Goal: Task Accomplishment & Management: Complete application form

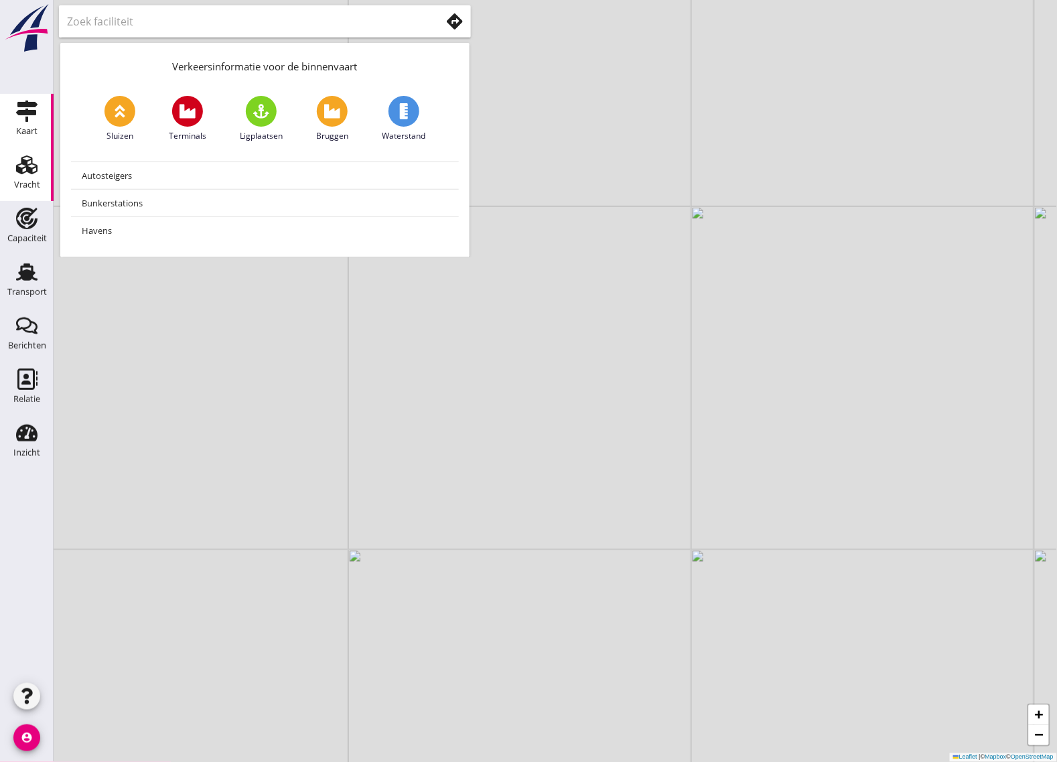
click at [34, 159] on icon "Vracht" at bounding box center [26, 164] width 21 height 21
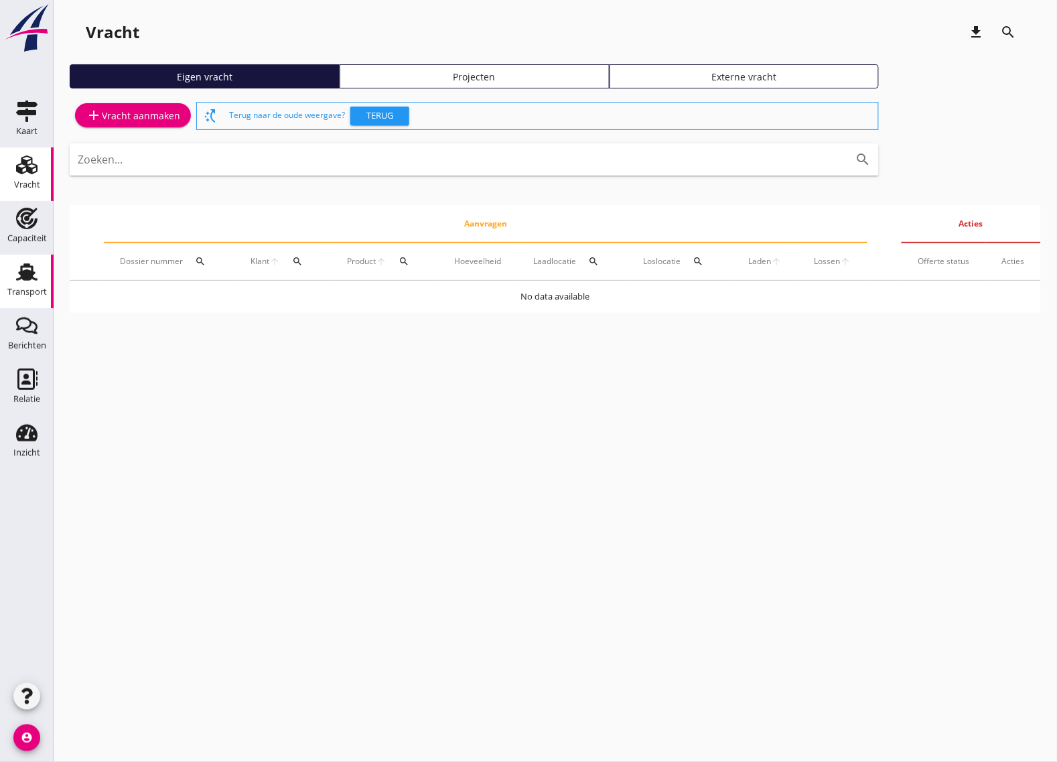
click at [33, 283] on div "Transport" at bounding box center [27, 292] width 40 height 19
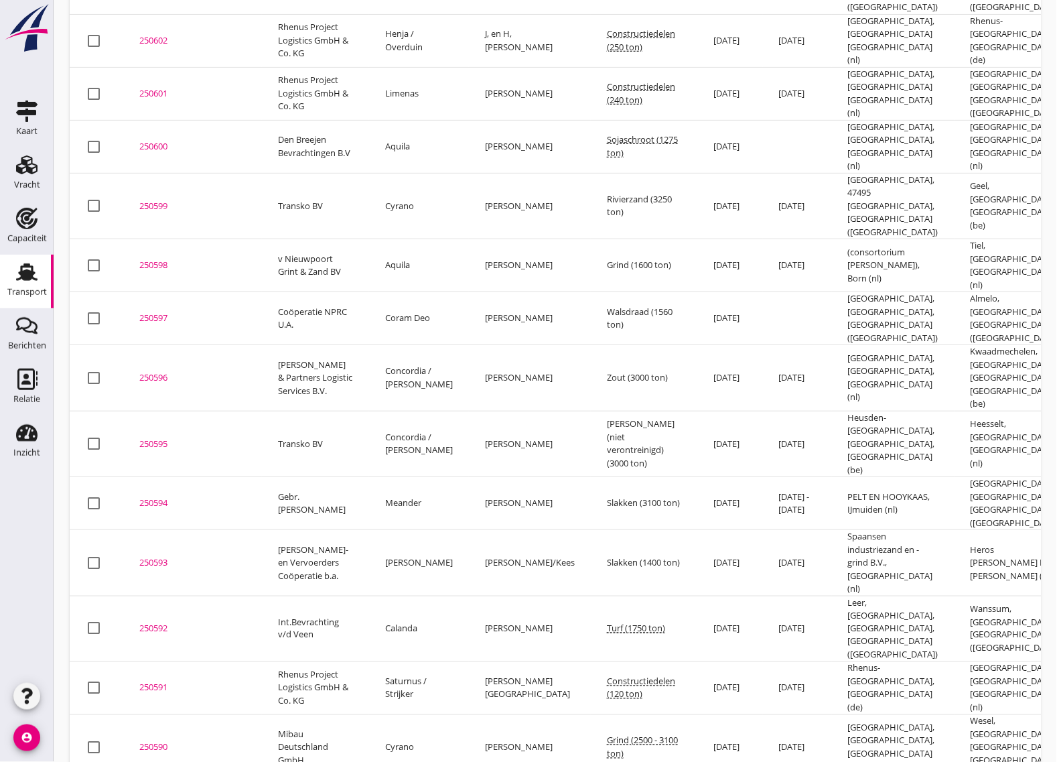
scroll to position [84, 0]
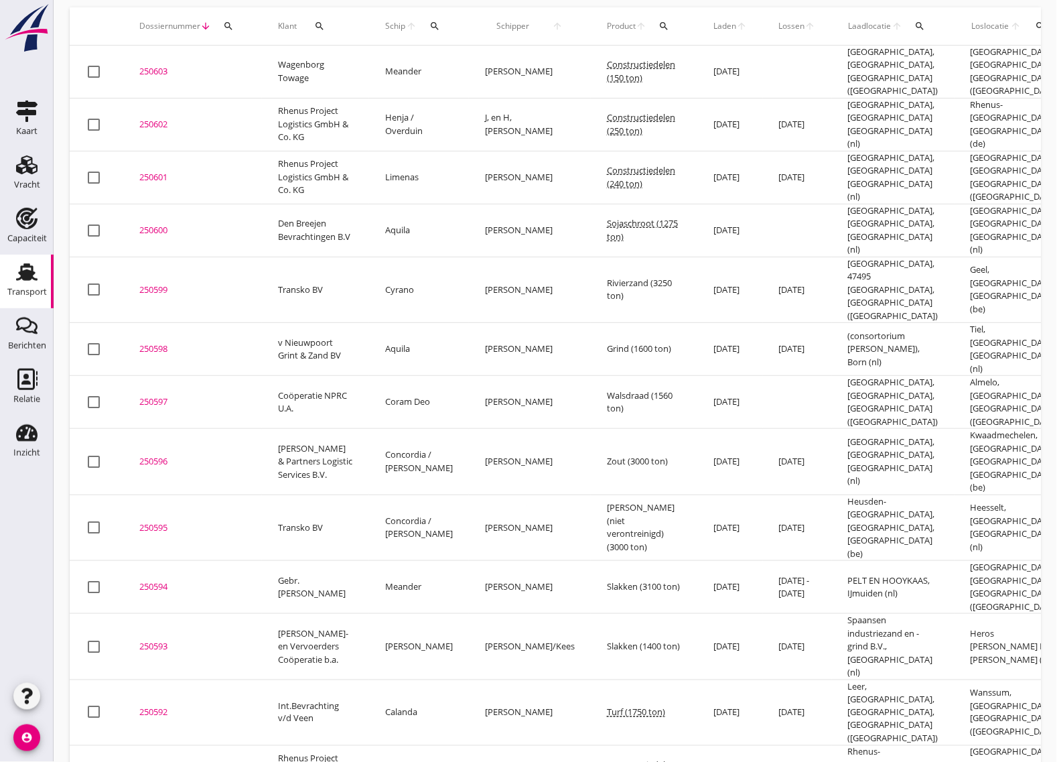
click at [833, 494] on td "Heusden-[GEOGRAPHIC_DATA], [GEOGRAPHIC_DATA], [GEOGRAPHIC_DATA] (be)" at bounding box center [893, 527] width 123 height 66
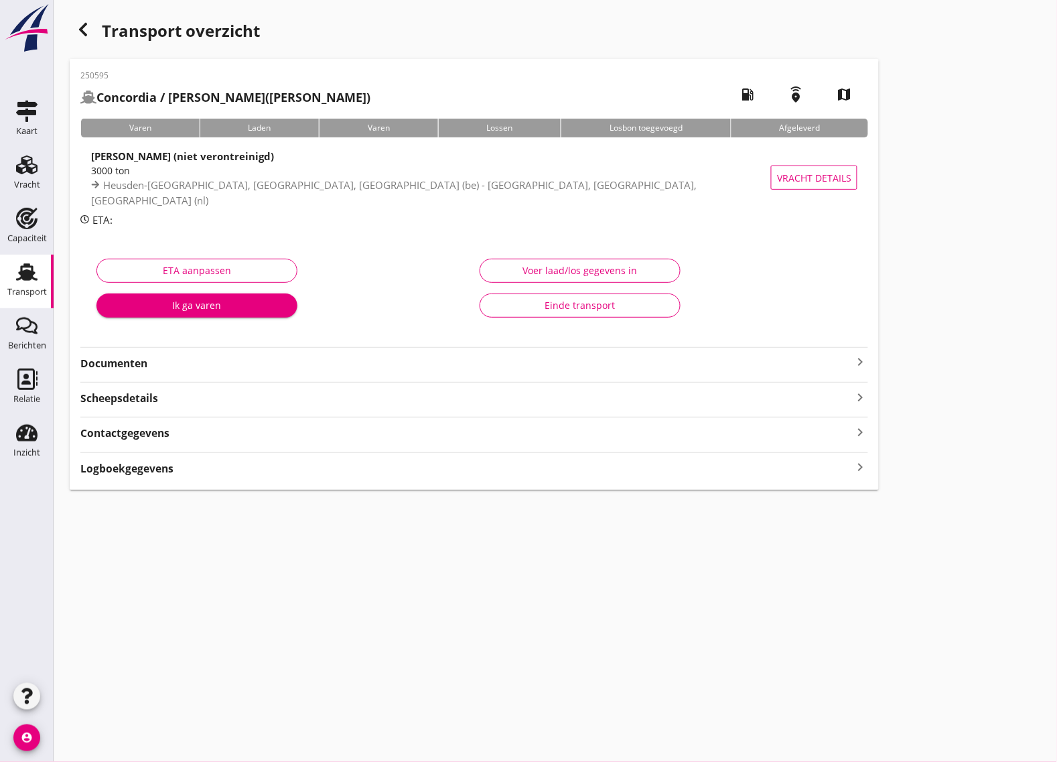
click at [178, 367] on strong "Documenten" at bounding box center [466, 363] width 772 height 15
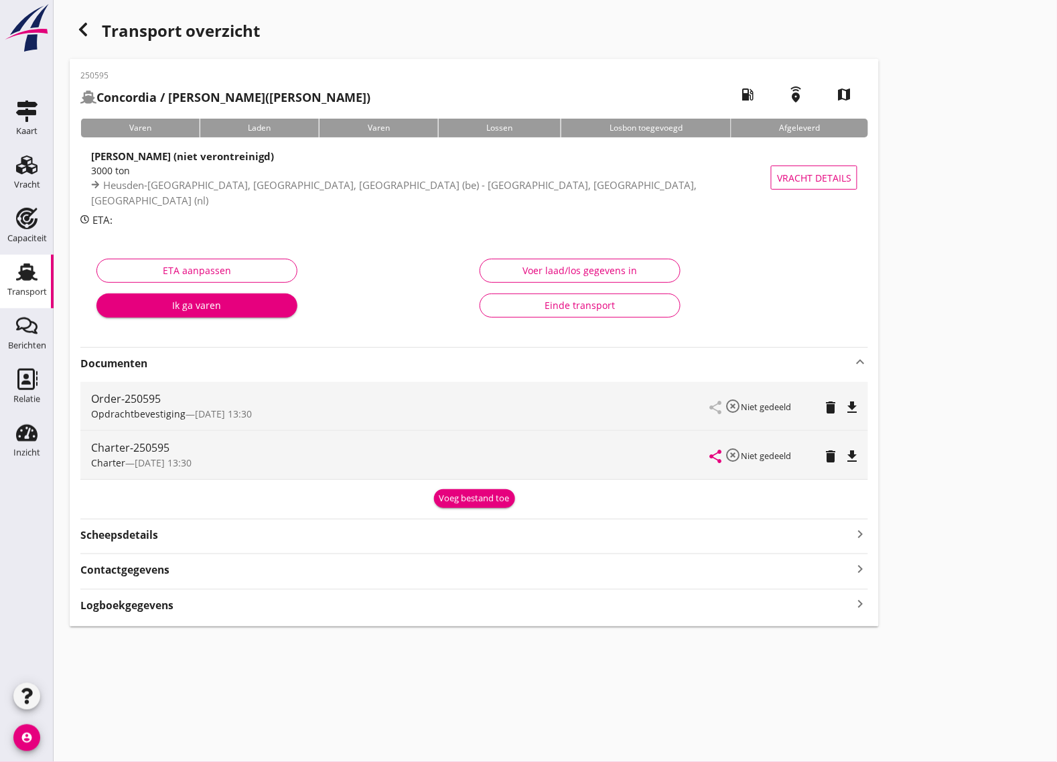
click at [138, 528] on strong "Scheepsdetails" at bounding box center [119, 534] width 78 height 15
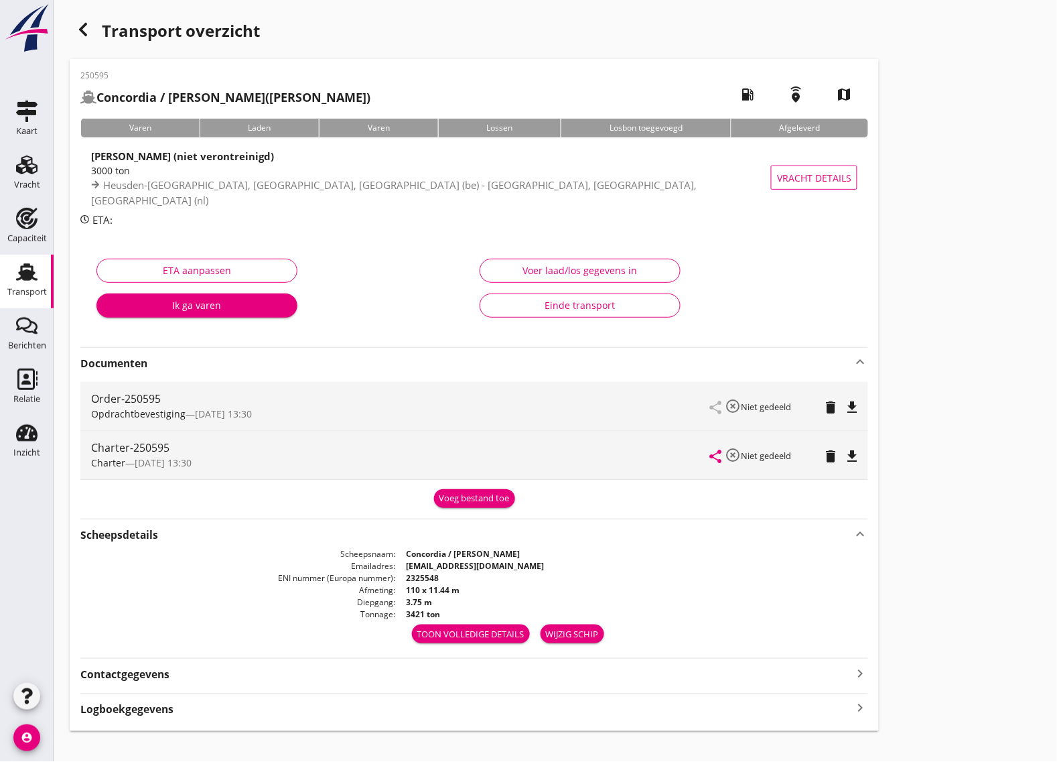
click at [368, 672] on div "Contactgegevens keyboard_arrow_right" at bounding box center [474, 673] width 788 height 18
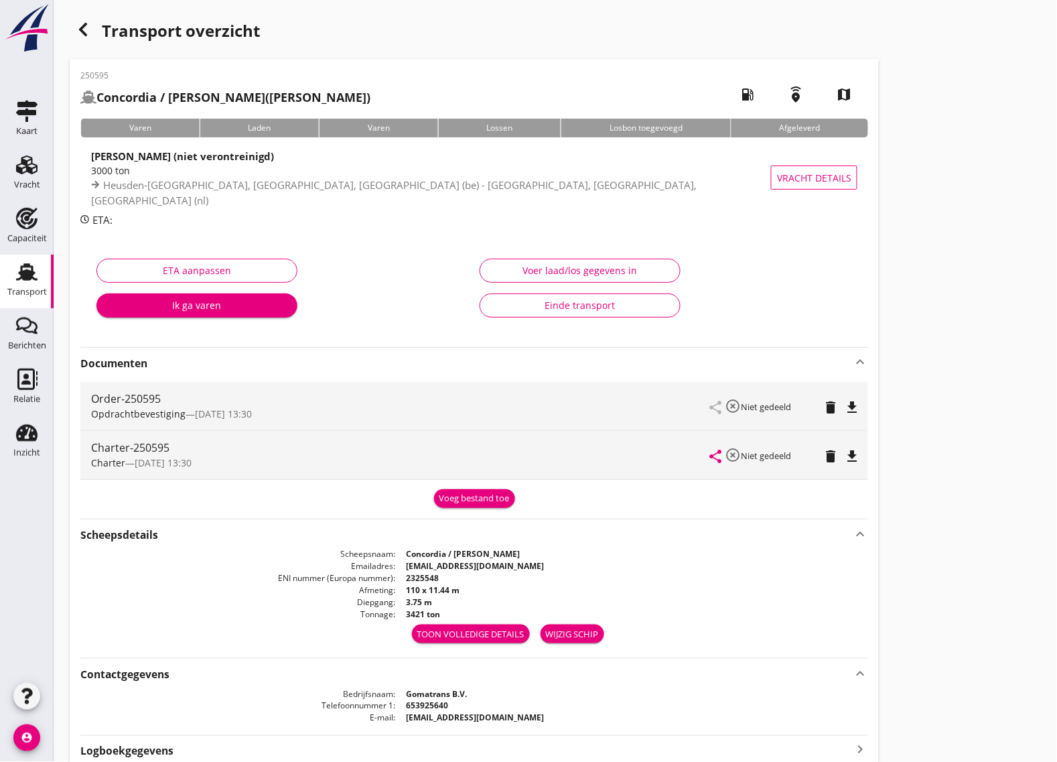
scroll to position [59, 0]
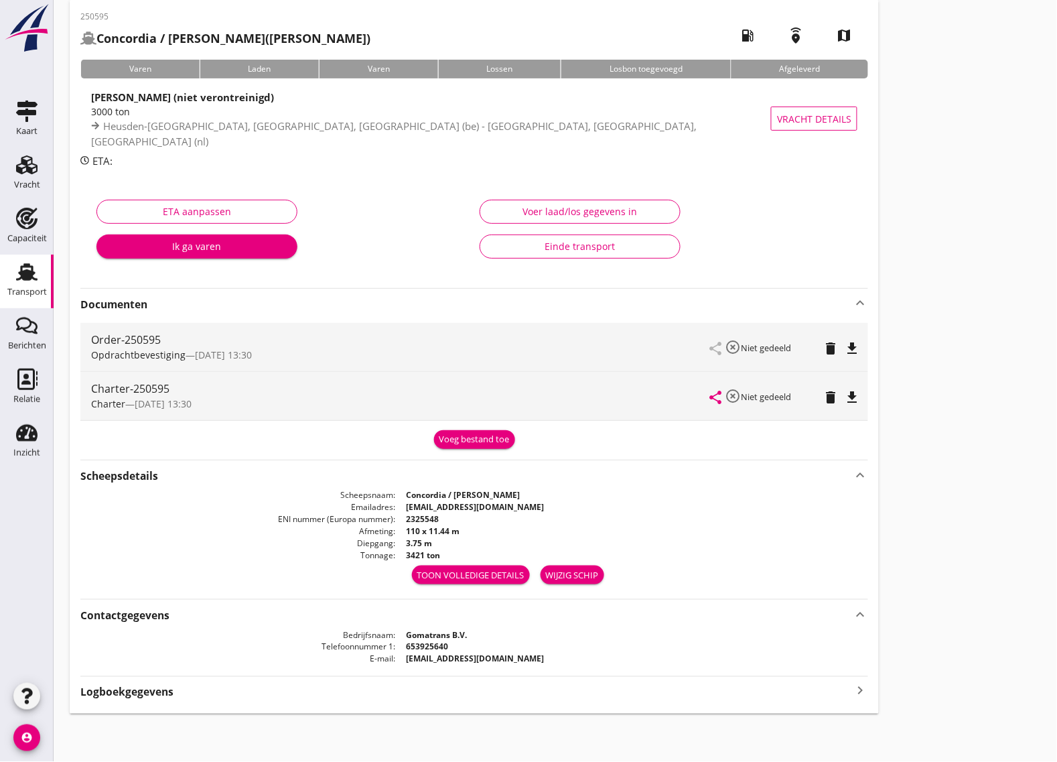
click at [273, 697] on div "Logboekgegevens keyboard_arrow_right" at bounding box center [474, 691] width 788 height 18
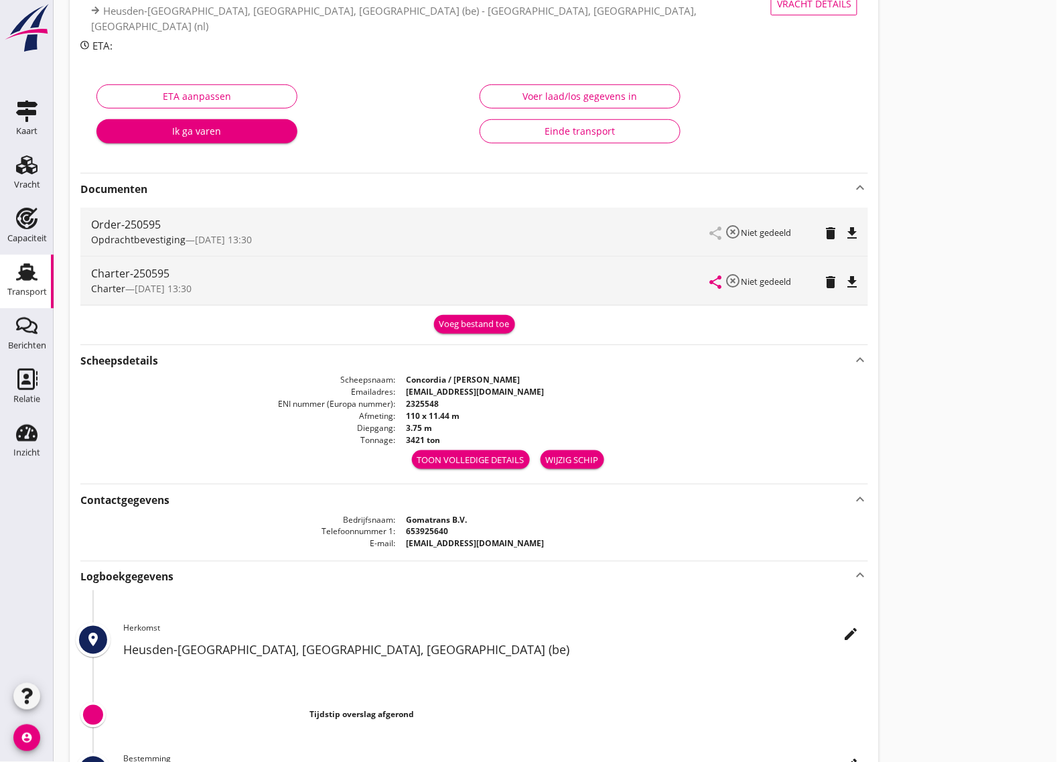
scroll to position [7, 0]
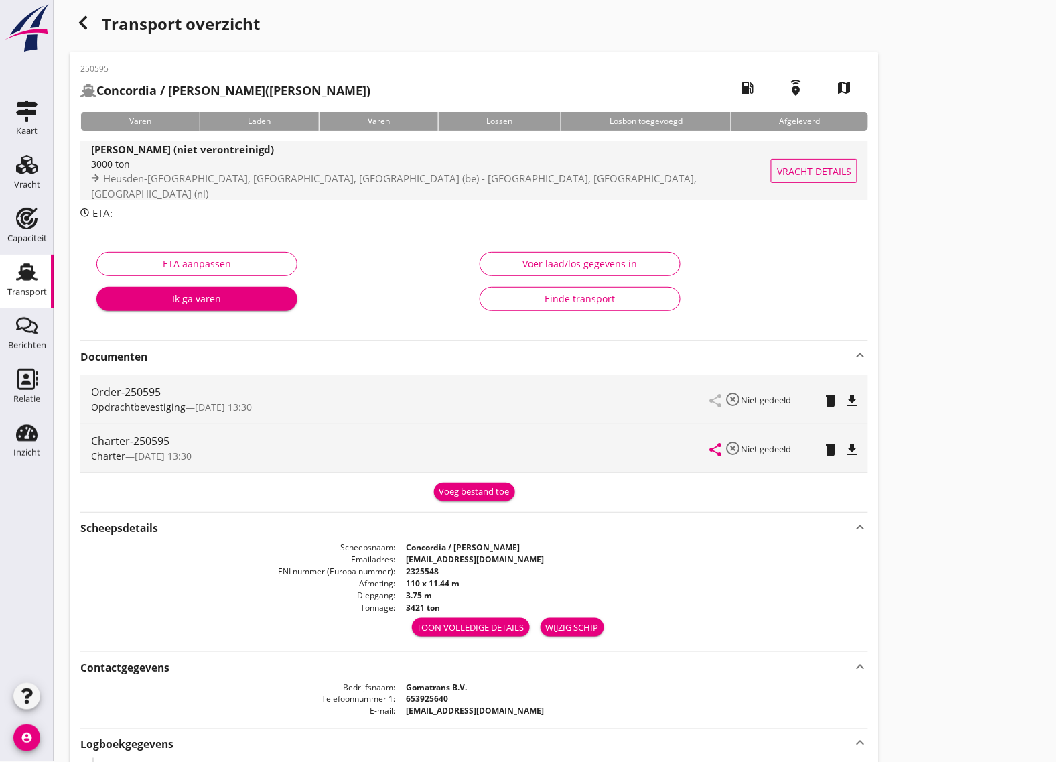
click at [794, 169] on span "Vracht details" at bounding box center [814, 171] width 74 height 14
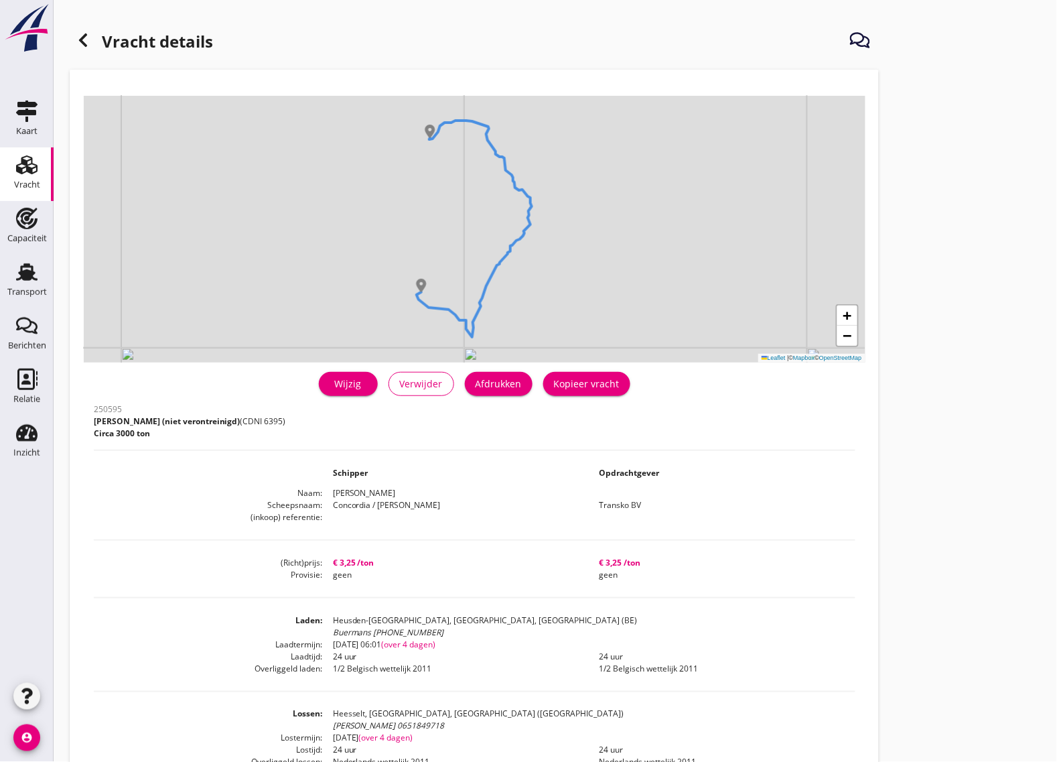
scroll to position [167, 0]
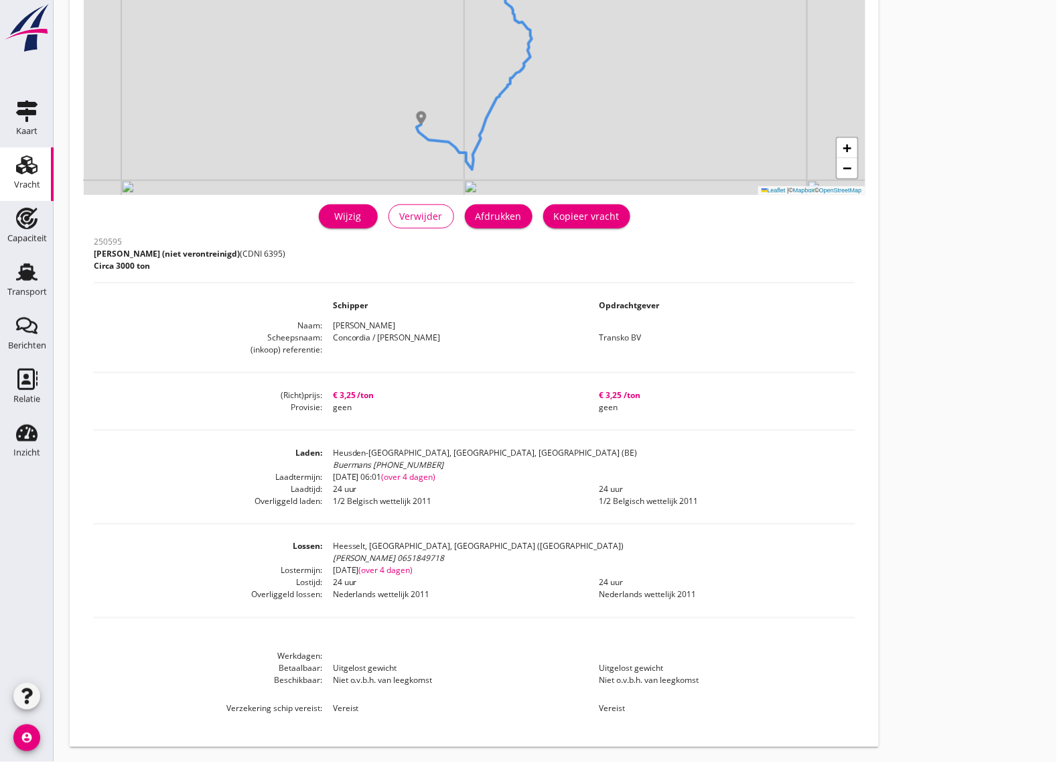
click at [347, 215] on div "Wijzig" at bounding box center [349, 216] width 38 height 14
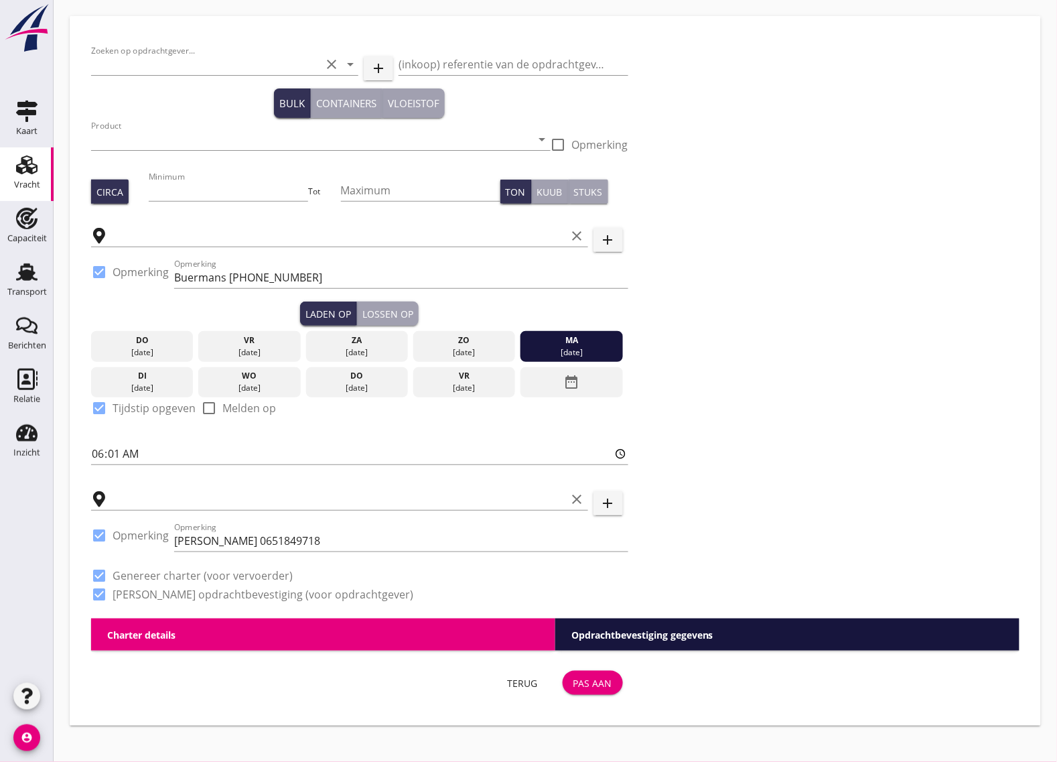
type input "Transko BV"
type input "Grond (niet verontreinigd) (6395)"
type input "3000"
type input "Heusden-[GEOGRAPHIC_DATA], [GEOGRAPHIC_DATA], [GEOGRAPHIC_DATA]"
checkbox input "true"
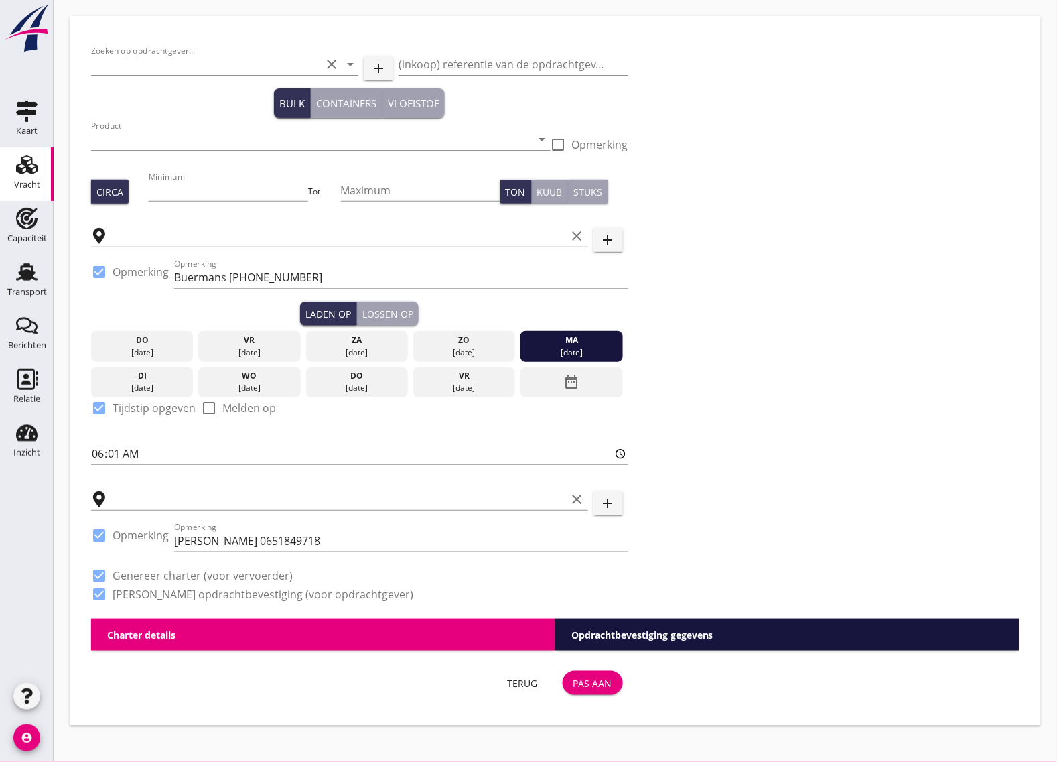
type input "Heesselt, [GEOGRAPHIC_DATA], [GEOGRAPHIC_DATA]"
checkbox input "true"
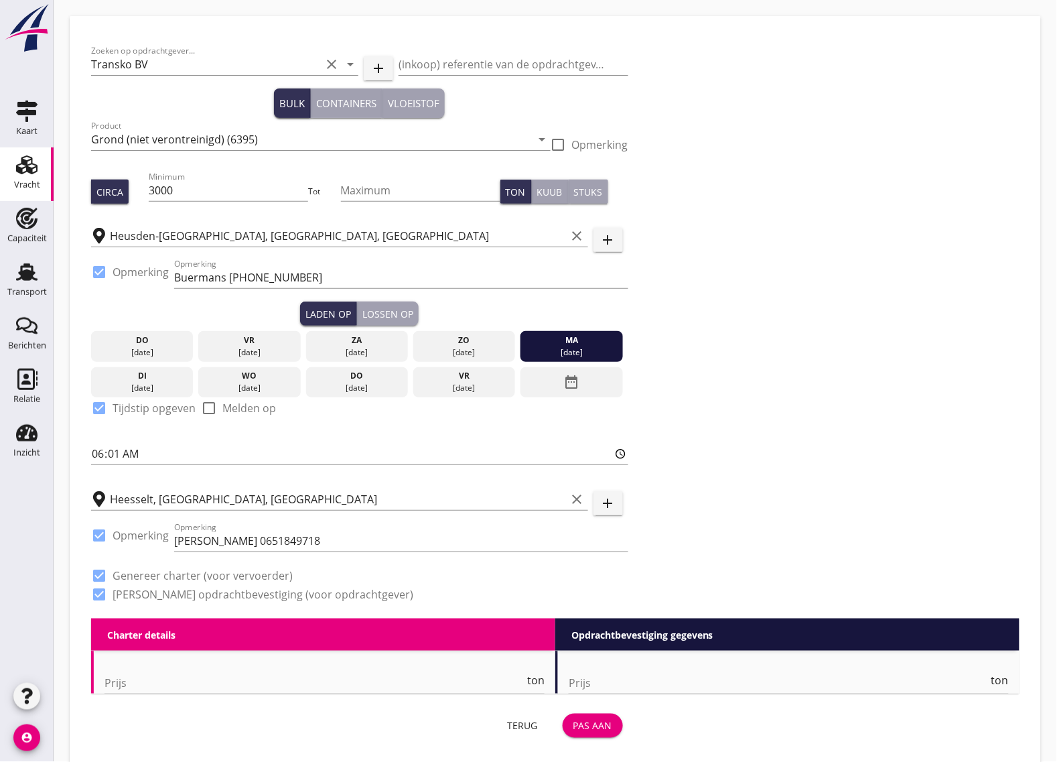
type input "3.25"
type textarea "Garantie 3,40m diepgang betaald"
checkbox input "false"
radio input "false"
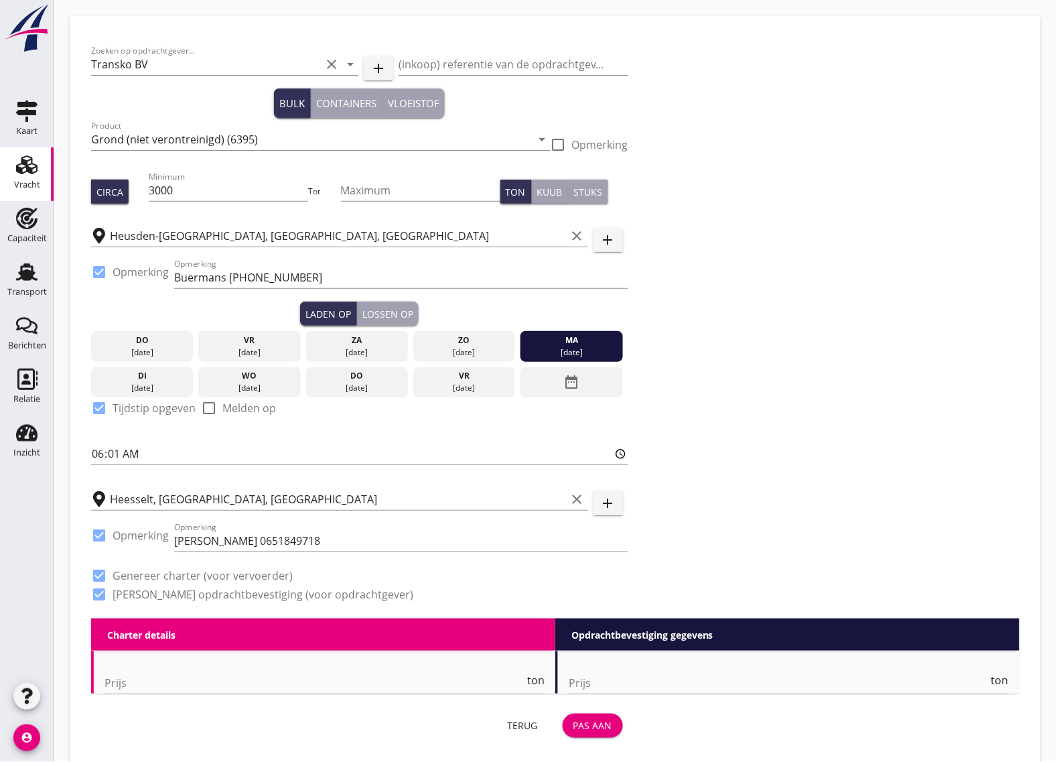
radio input "false"
checkbox input "true"
type input "24"
type input "3.25"
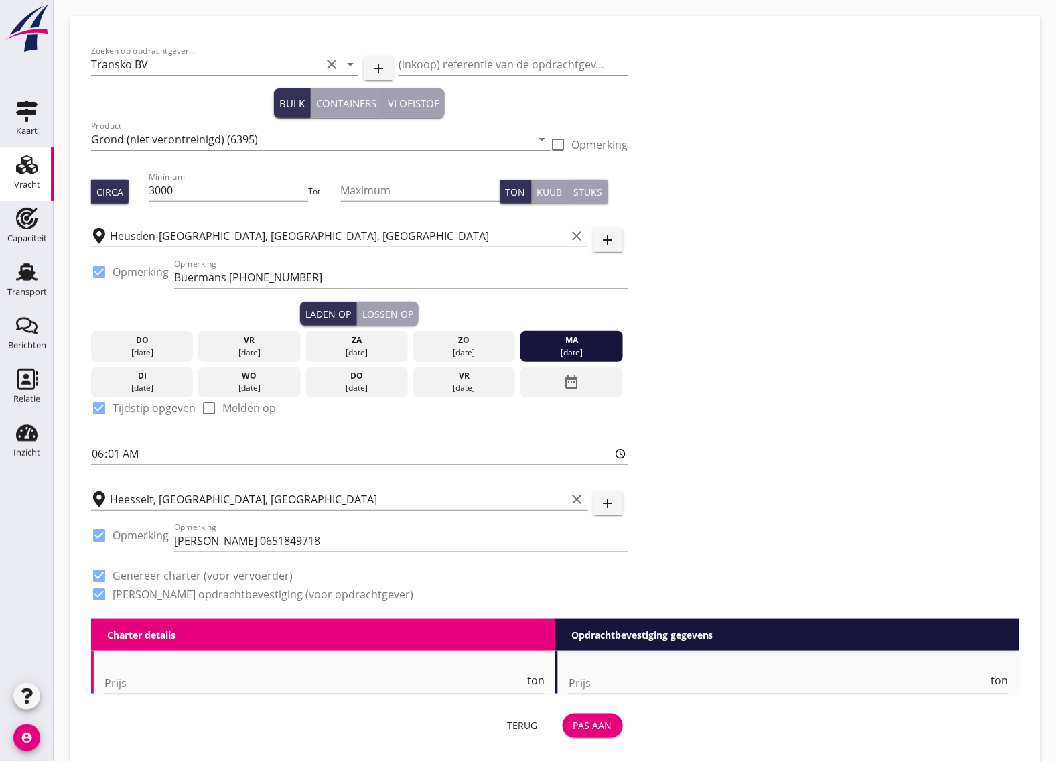
type textarea "Garantie 3,40m diepgang betaald"
checkbox input "false"
radio input "false"
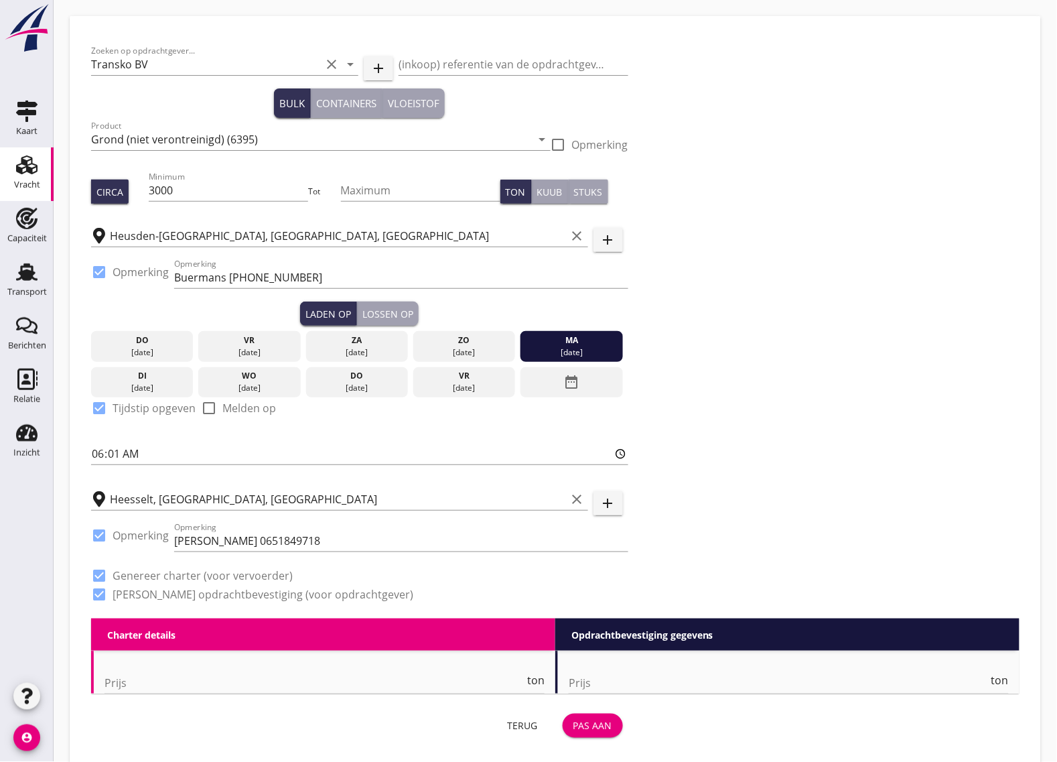
checkbox input "true"
type input "24"
type input "14"
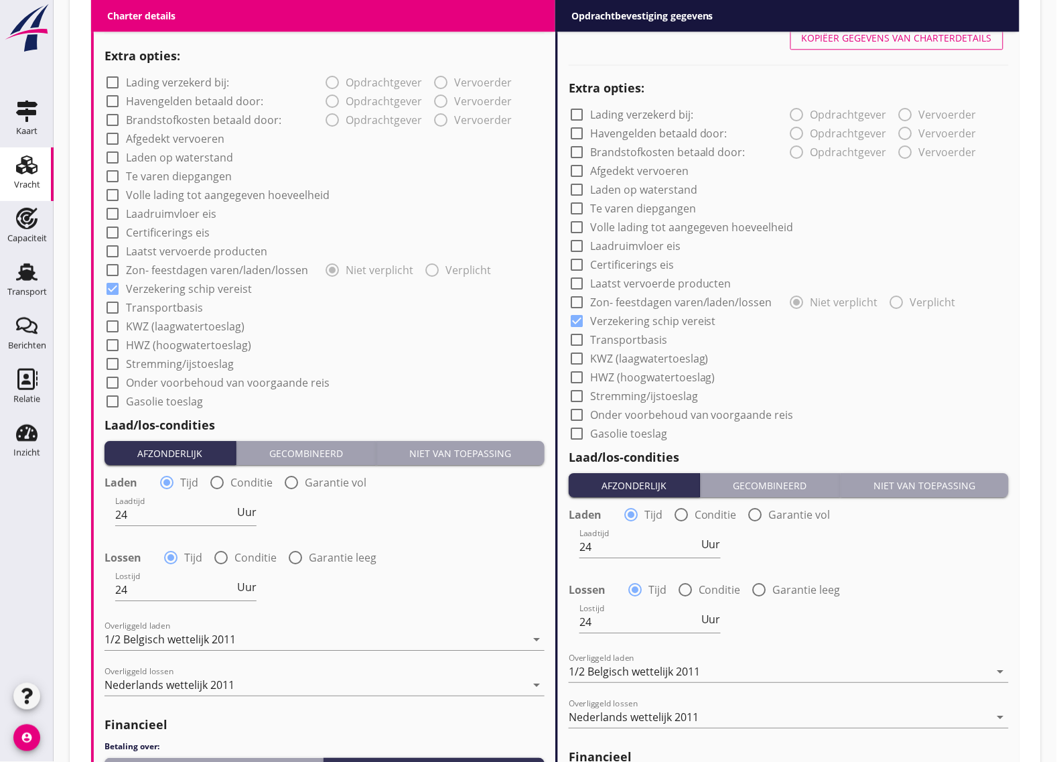
scroll to position [1221, 0]
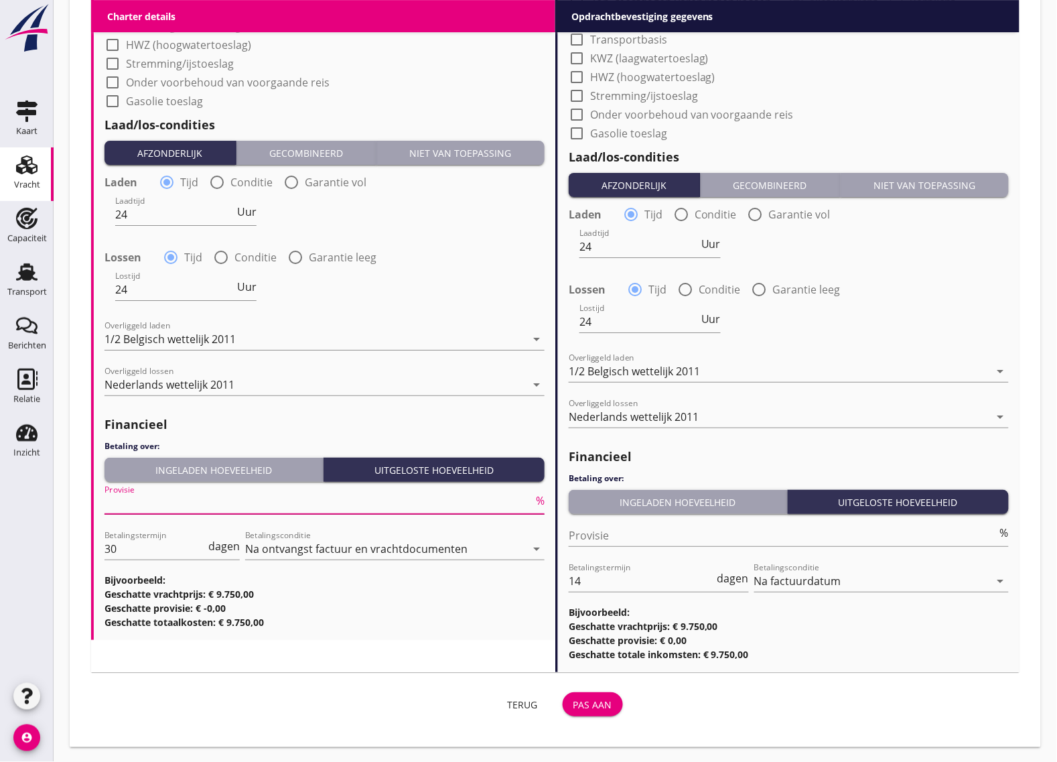
click at [138, 506] on input "Provisie" at bounding box center [318, 502] width 429 height 21
type input "5"
click at [124, 553] on input "30" at bounding box center [154, 548] width 101 height 21
type input "3"
type input "14"
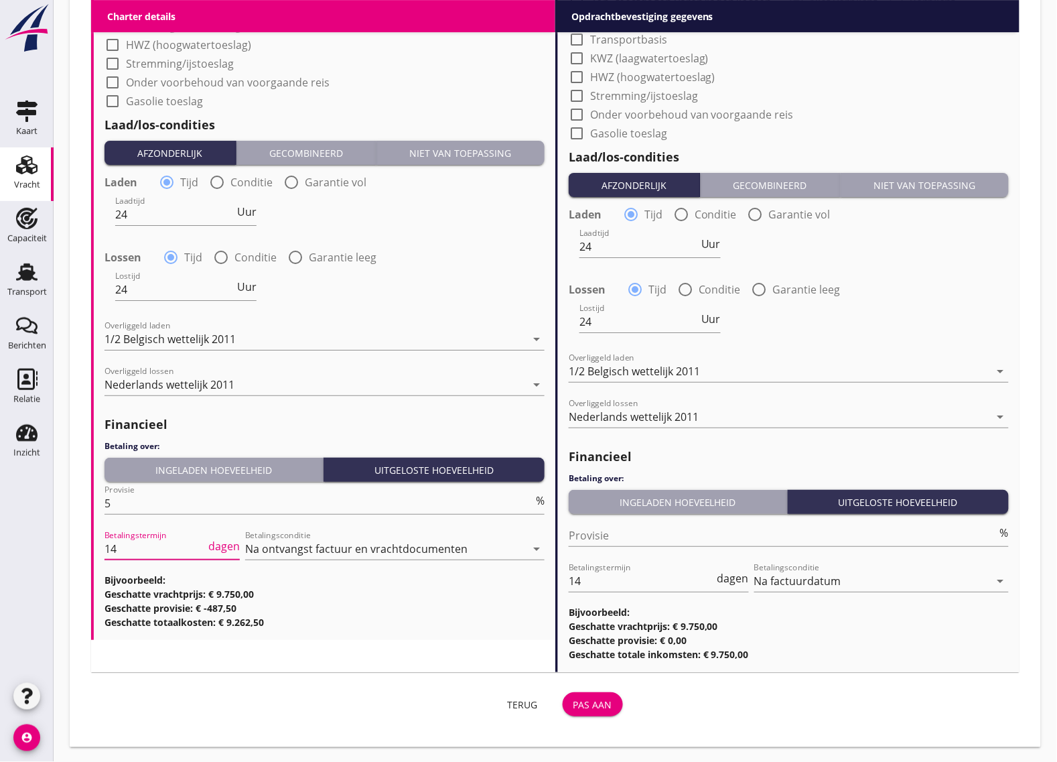
click at [599, 698] on div "Pas aan" at bounding box center [592, 704] width 39 height 14
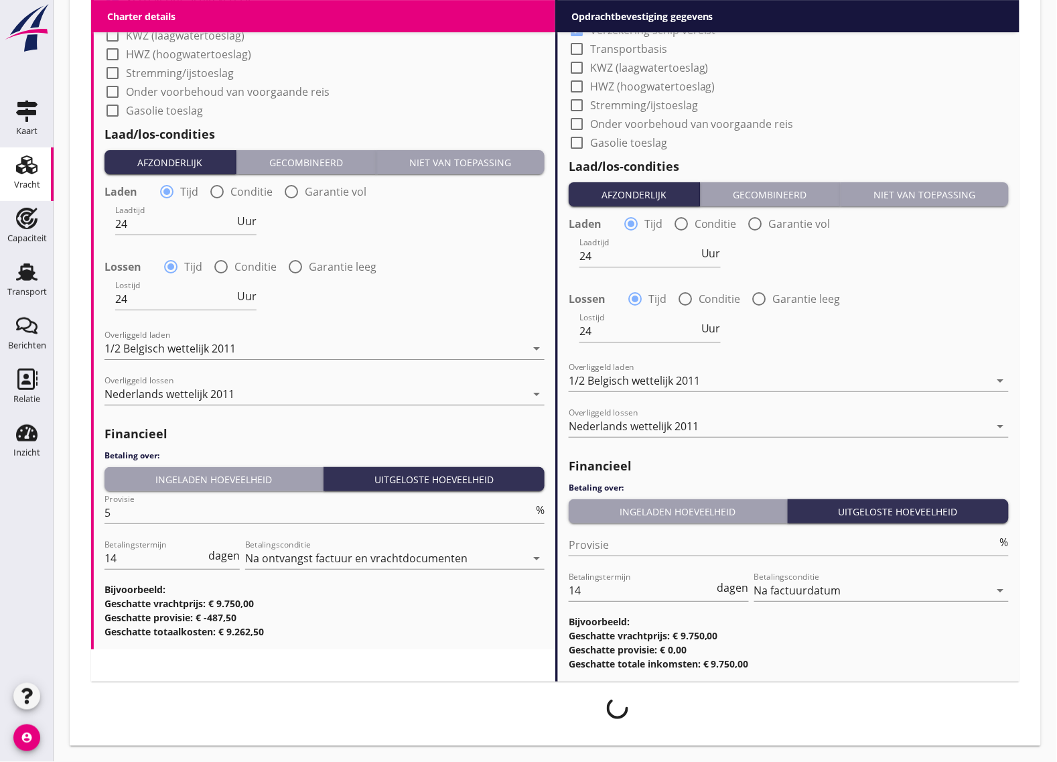
scroll to position [1210, 0]
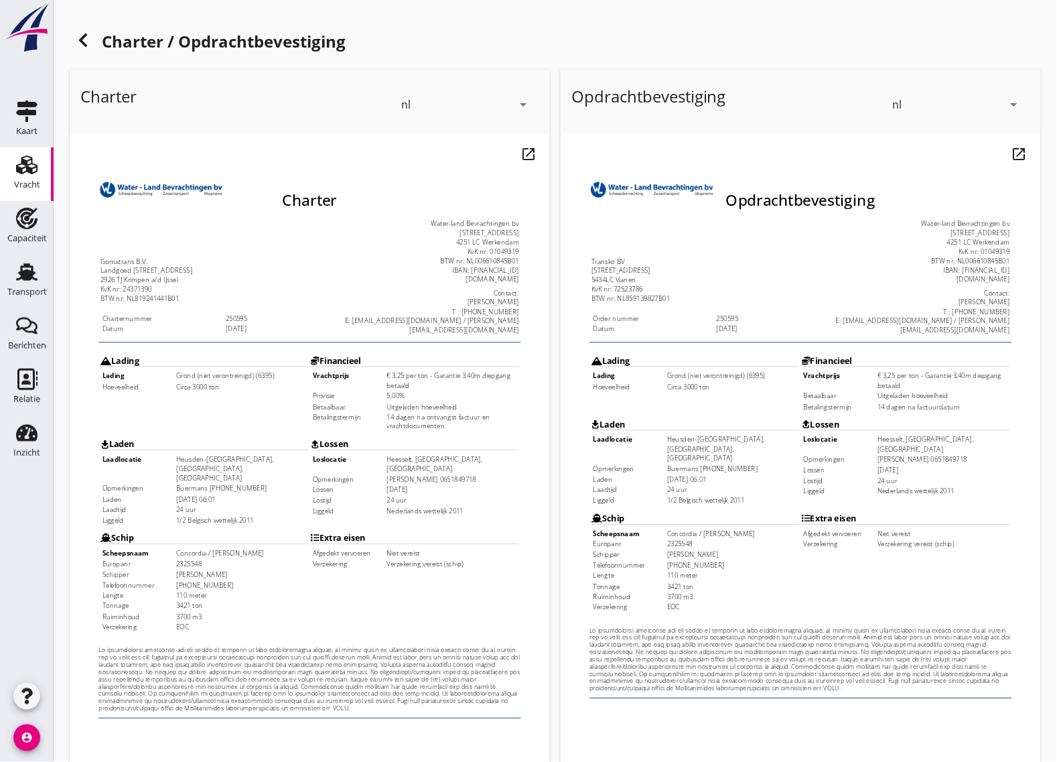
scroll to position [157, 0]
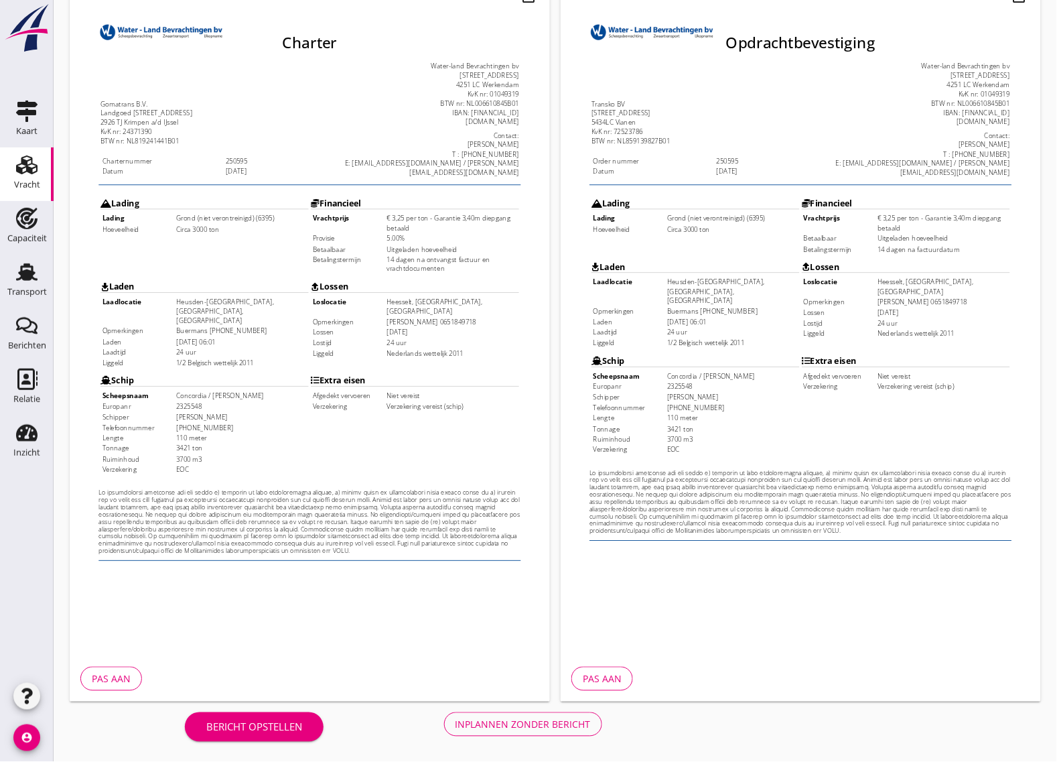
click at [114, 674] on div "Pas aan" at bounding box center [111, 679] width 39 height 14
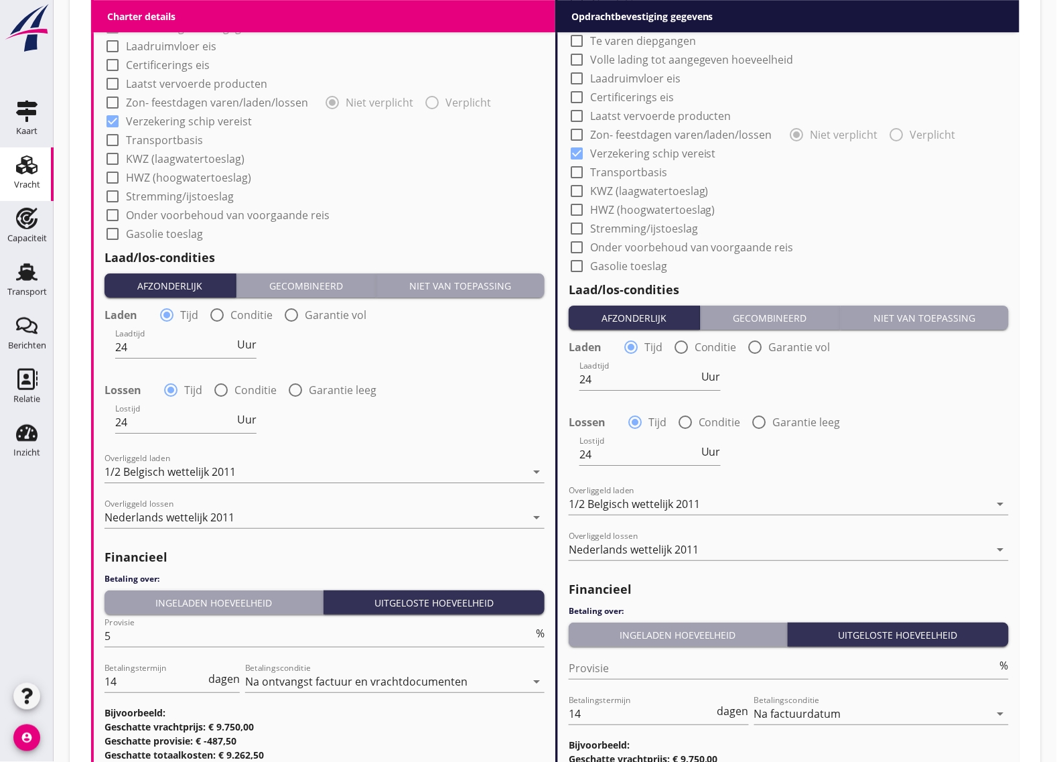
scroll to position [1221, 0]
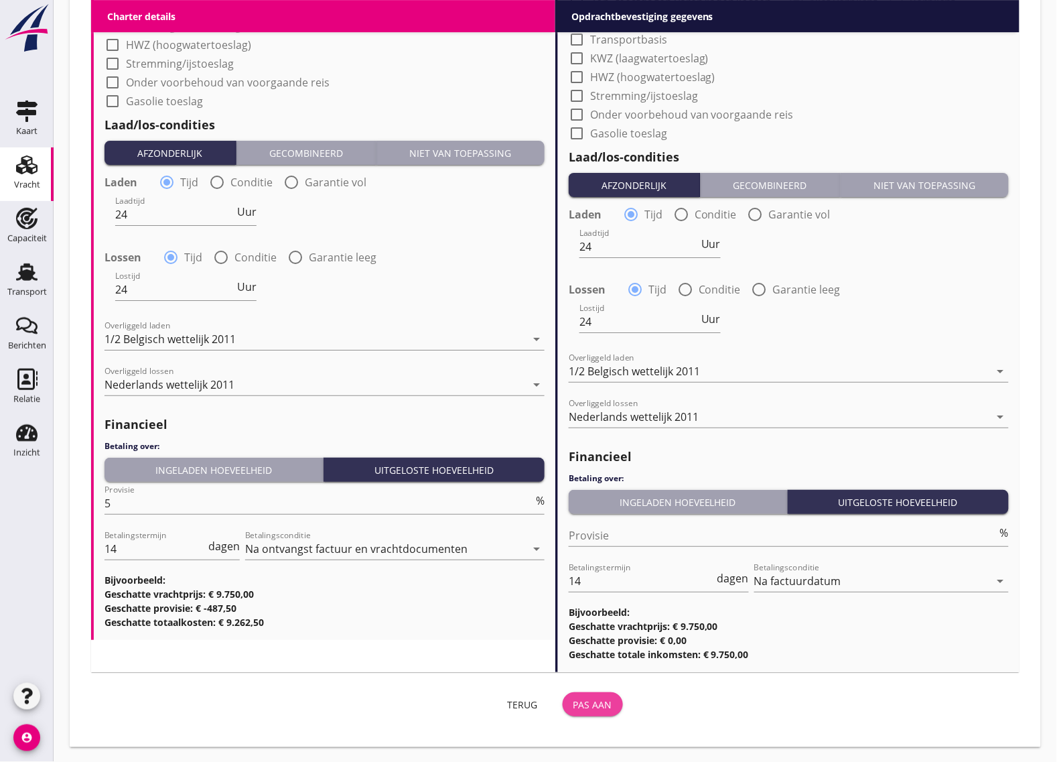
click at [605, 705] on div "Pas aan" at bounding box center [592, 704] width 39 height 14
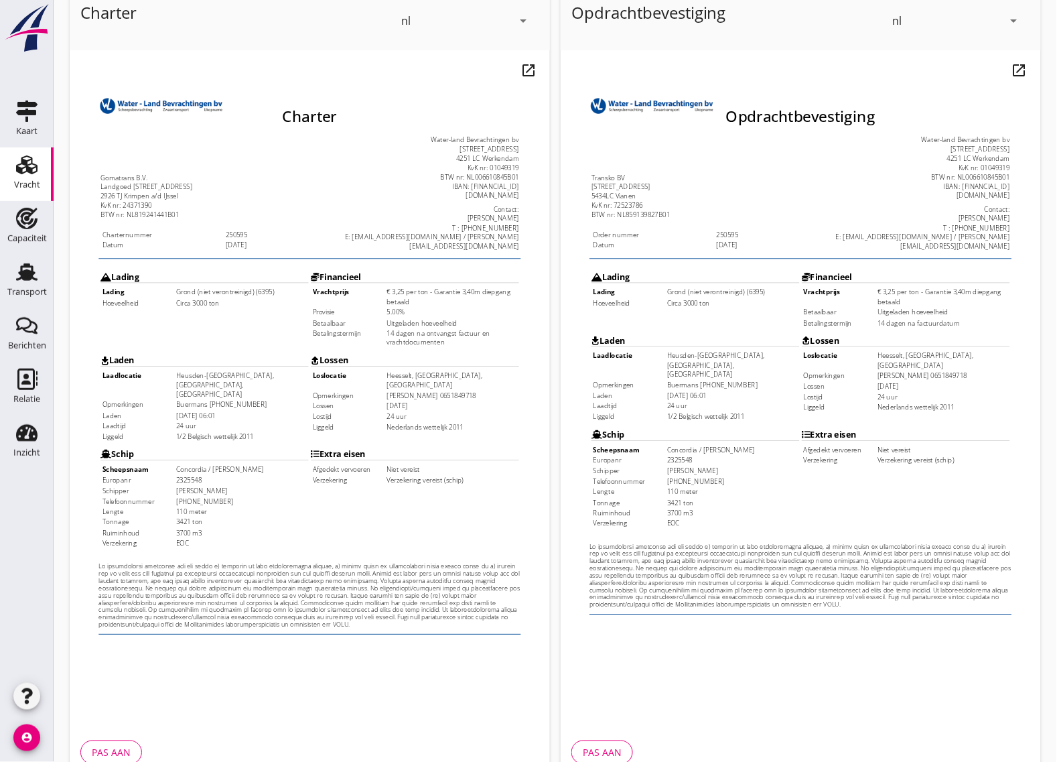
scroll to position [157, 0]
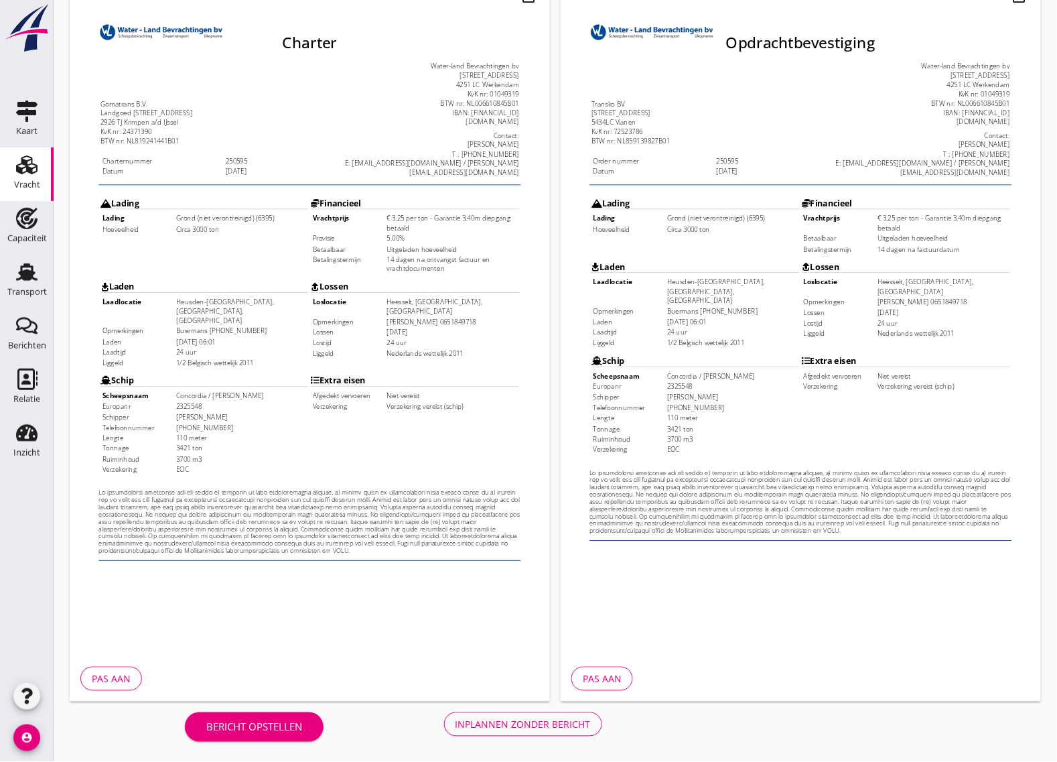
click at [501, 725] on div "Inplannen zonder bericht" at bounding box center [522, 724] width 135 height 14
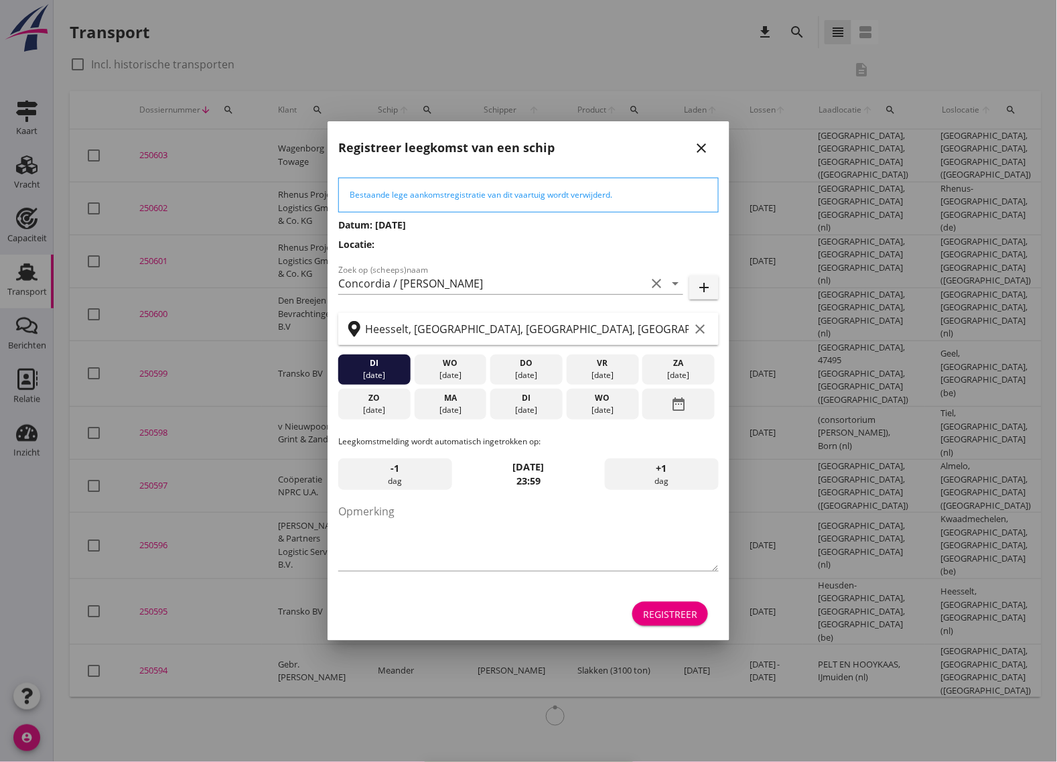
click at [684, 620] on div "Registreer" at bounding box center [670, 614] width 54 height 14
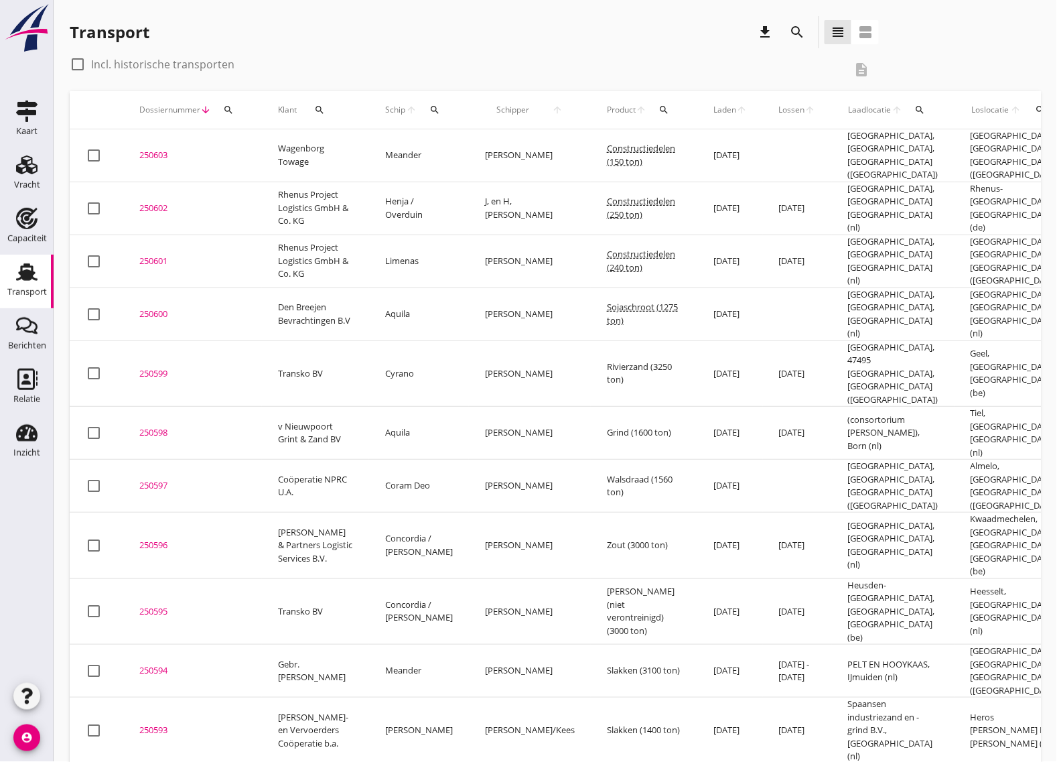
click at [149, 605] on div "250595" at bounding box center [192, 611] width 106 height 13
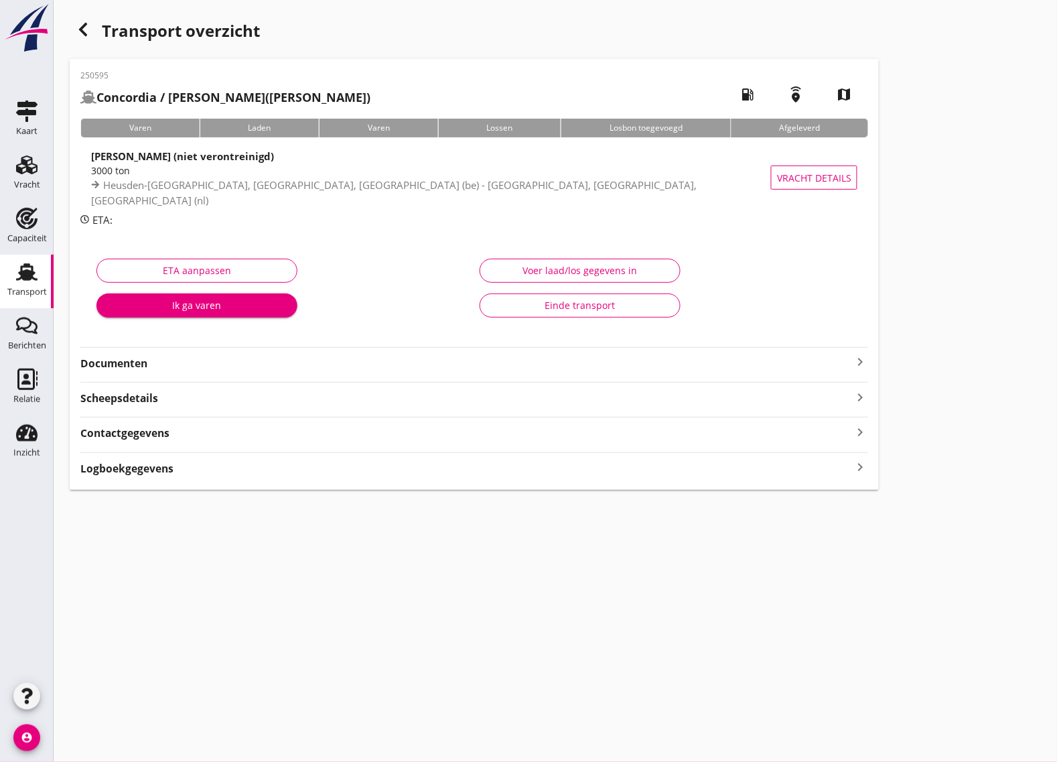
click at [145, 375] on div "250595 Concordia / Goudriaan ([PERSON_NAME]) local_gas_station emergency_share …" at bounding box center [474, 274] width 809 height 431
drag, startPoint x: 135, startPoint y: 372, endPoint x: 124, endPoint y: 366, distance: 12.3
click at [133, 374] on div "250595 Concordia / Goudriaan ([PERSON_NAME]) local_gas_station emergency_share …" at bounding box center [474, 274] width 809 height 431
click at [128, 369] on strong "Documenten" at bounding box center [466, 363] width 772 height 15
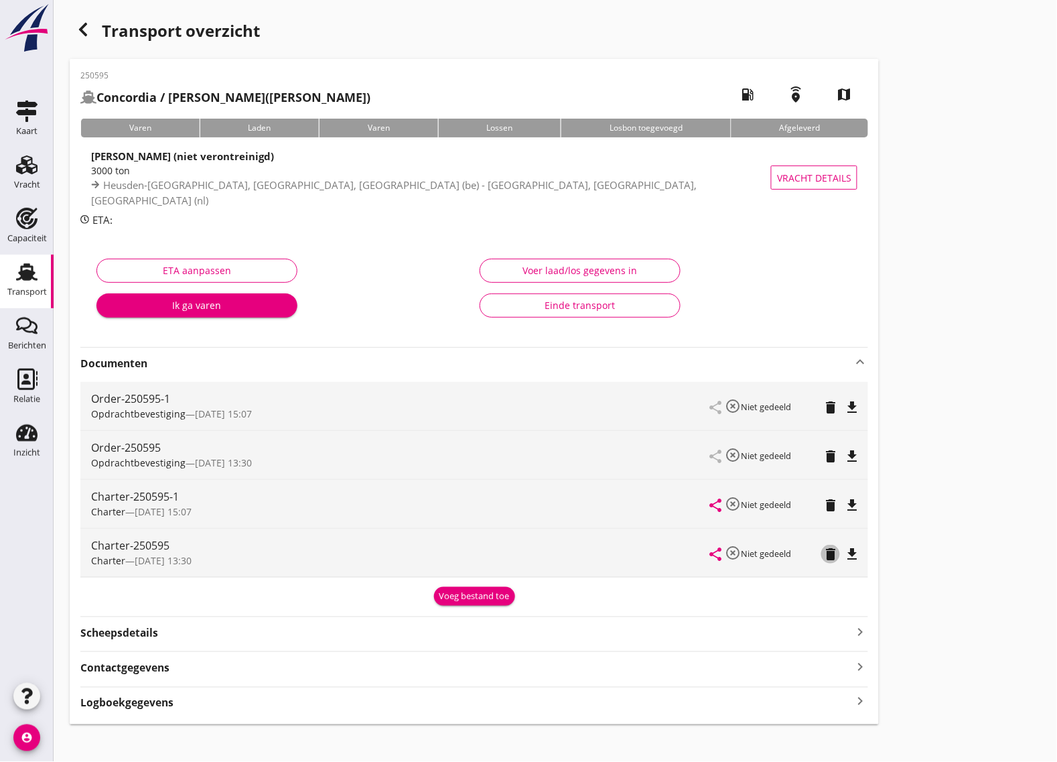
click at [829, 553] on icon "delete" at bounding box center [830, 554] width 16 height 16
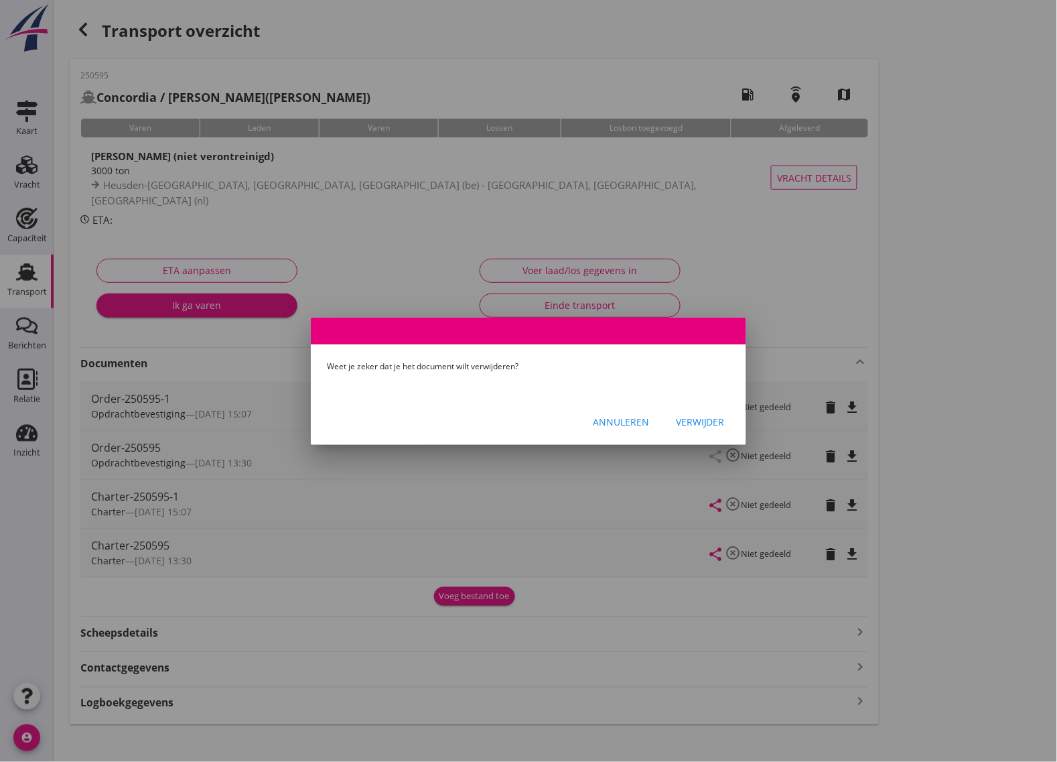
click at [707, 419] on div "Verwijder" at bounding box center [700, 422] width 49 height 14
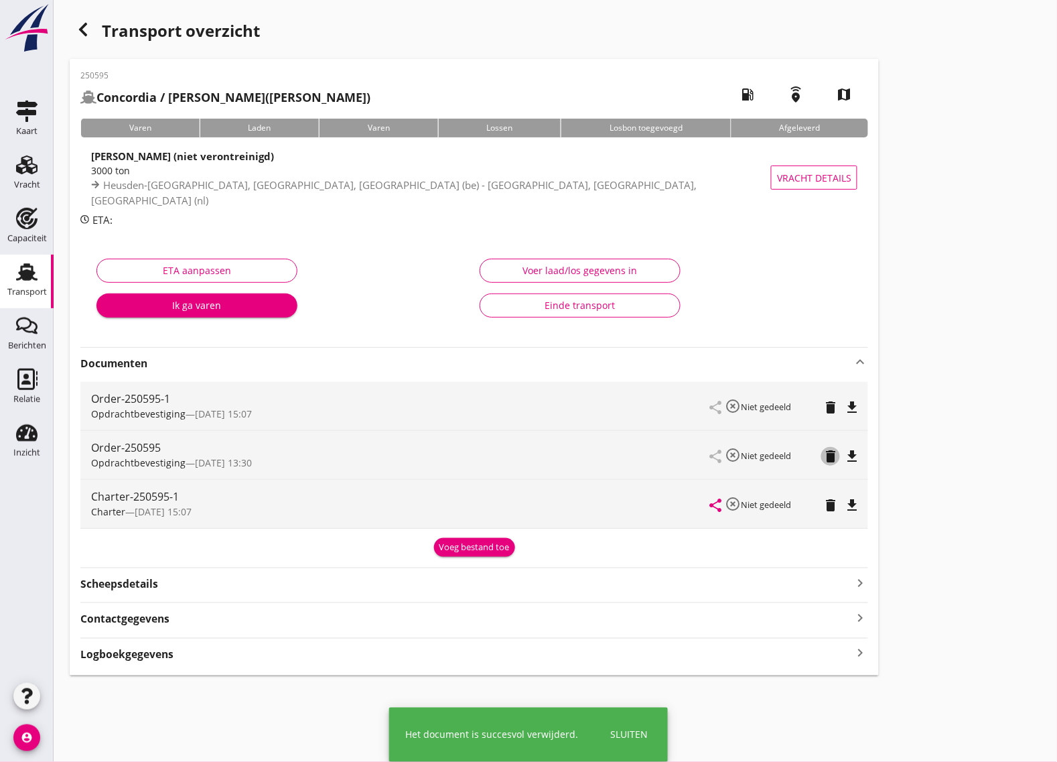
click at [833, 459] on icon "delete" at bounding box center [830, 456] width 16 height 16
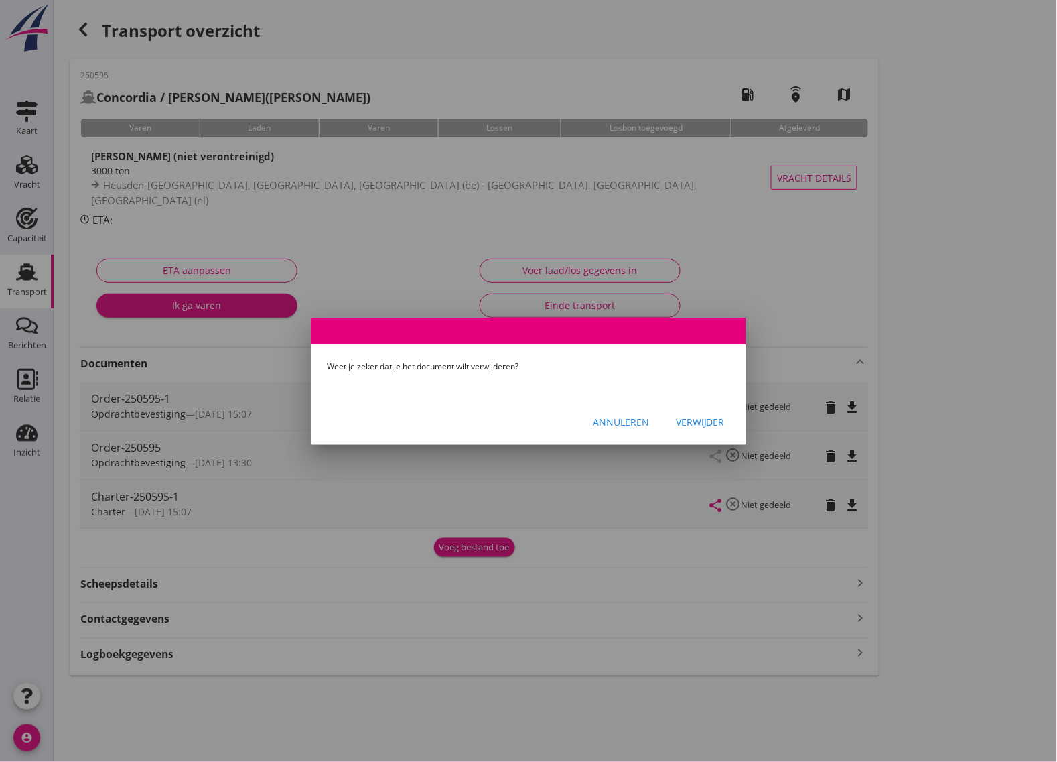
click at [693, 419] on div "Verwijder" at bounding box center [700, 422] width 49 height 14
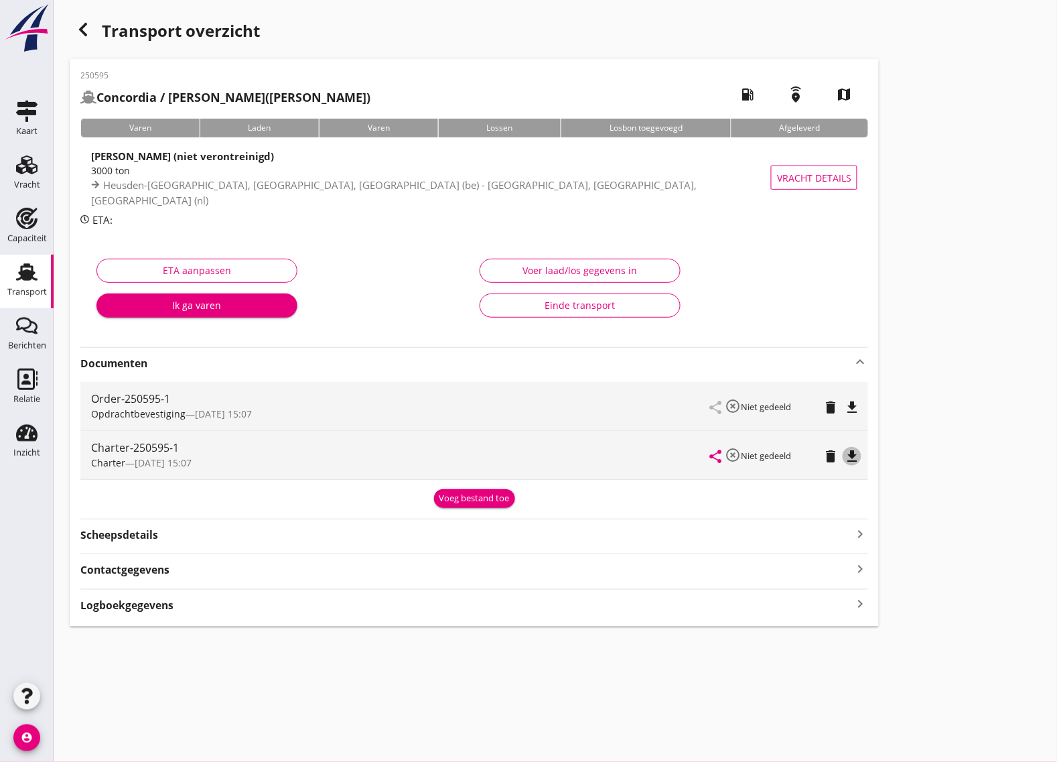
click at [852, 454] on icon "file_download" at bounding box center [852, 456] width 16 height 16
click at [21, 169] on use at bounding box center [26, 164] width 21 height 19
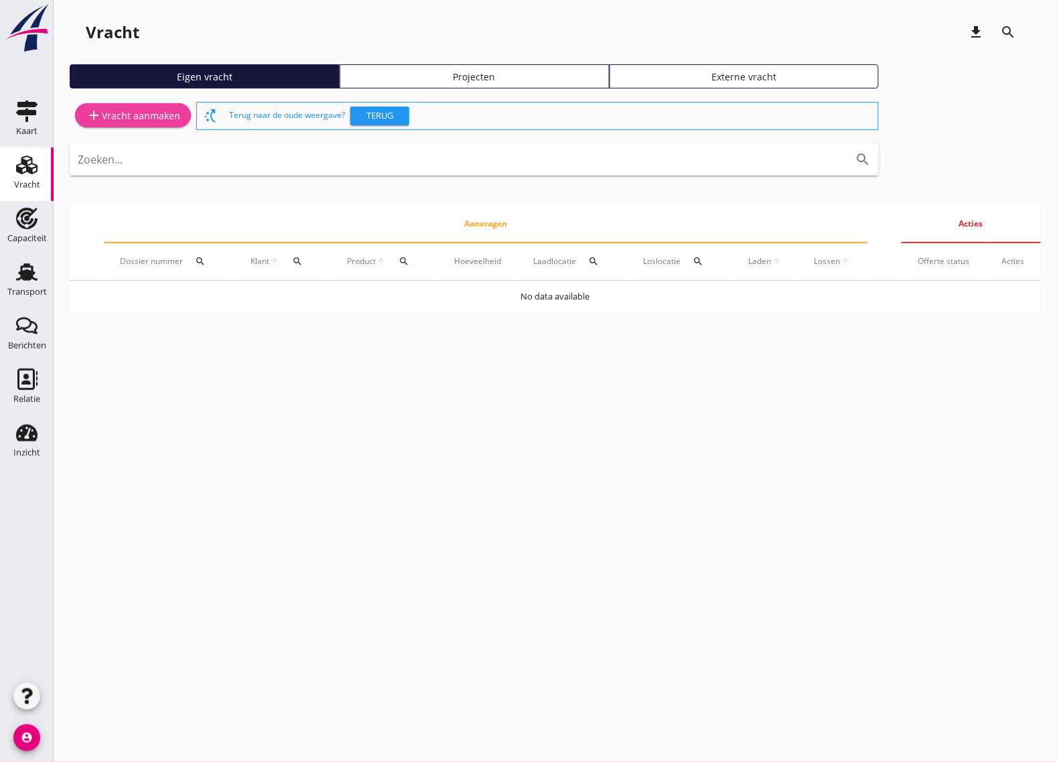
click at [131, 116] on div "add Vracht aanmaken" at bounding box center [133, 115] width 94 height 16
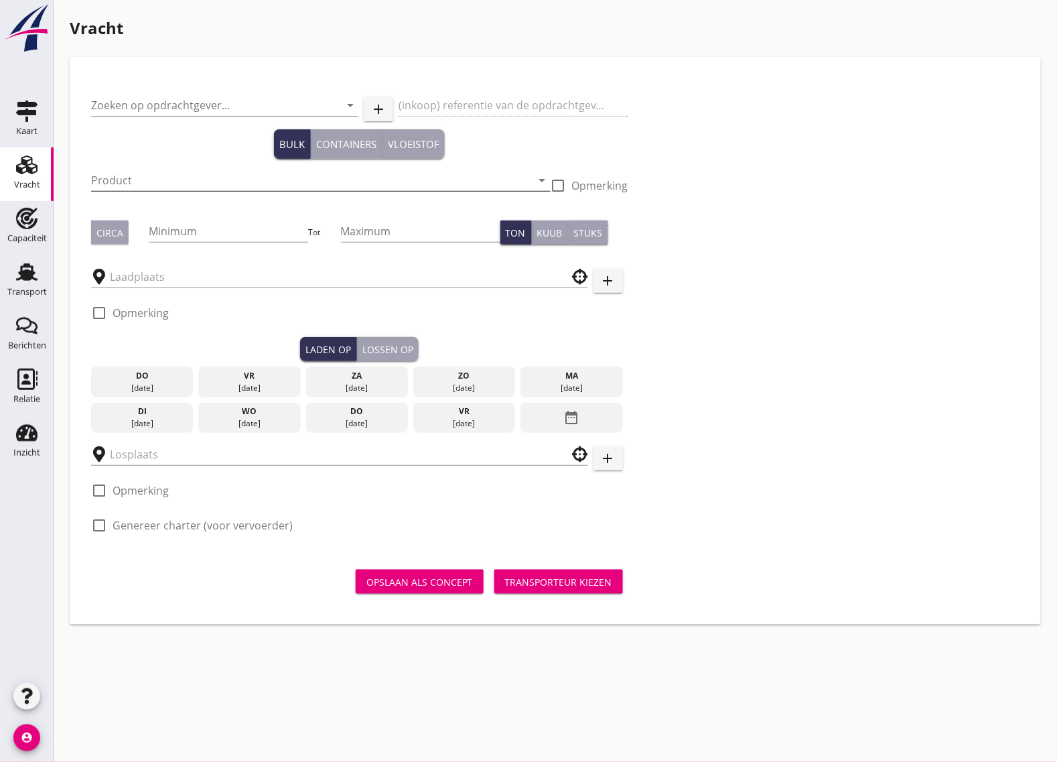
click at [159, 173] on input "Product" at bounding box center [311, 179] width 441 height 21
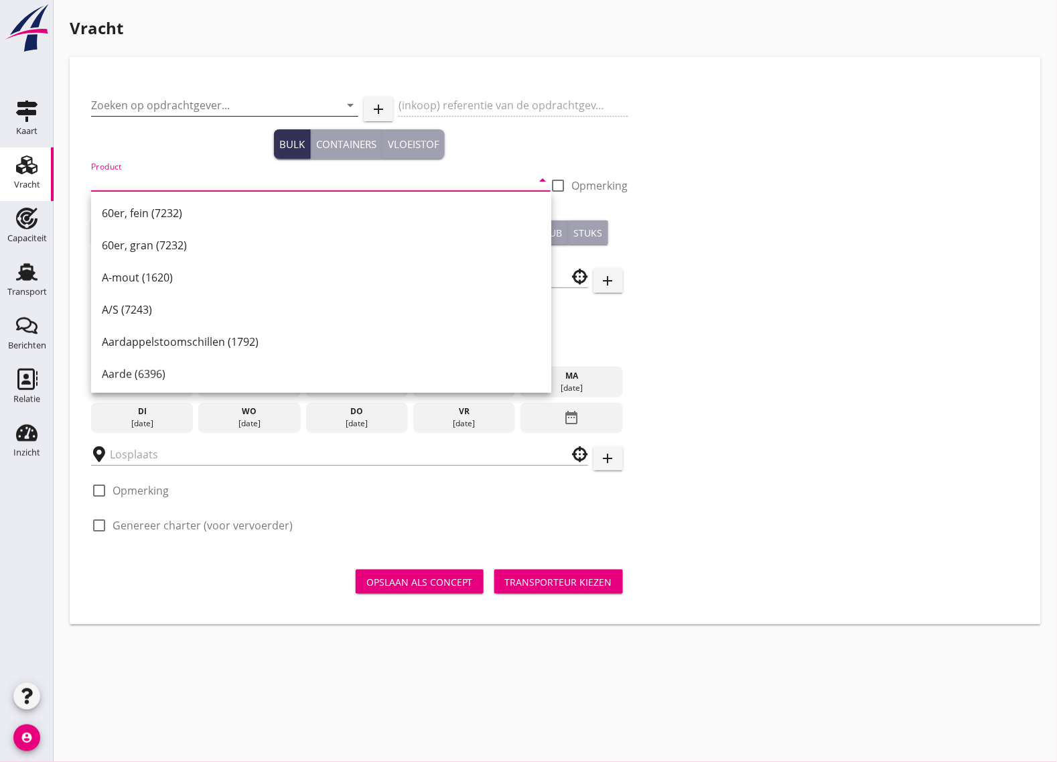
click at [155, 115] on input "Zoeken op opdrachtgever..." at bounding box center [206, 104] width 230 height 21
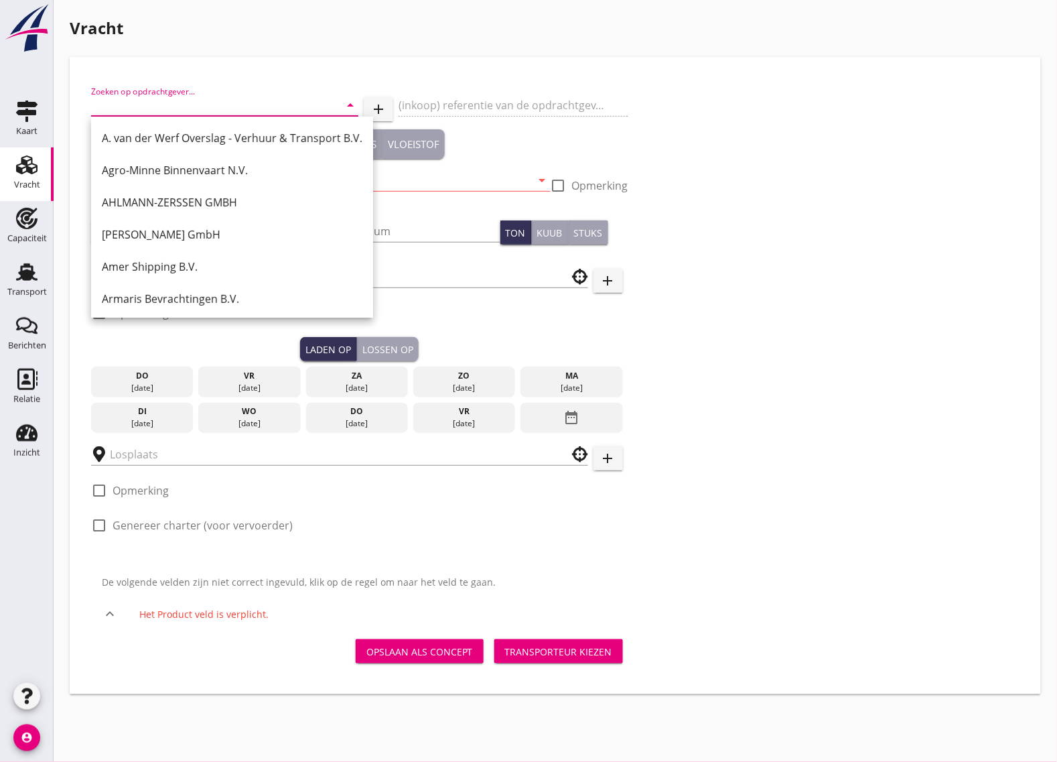
click at [136, 102] on input "Zoeken op opdrachtgever..." at bounding box center [206, 104] width 230 height 21
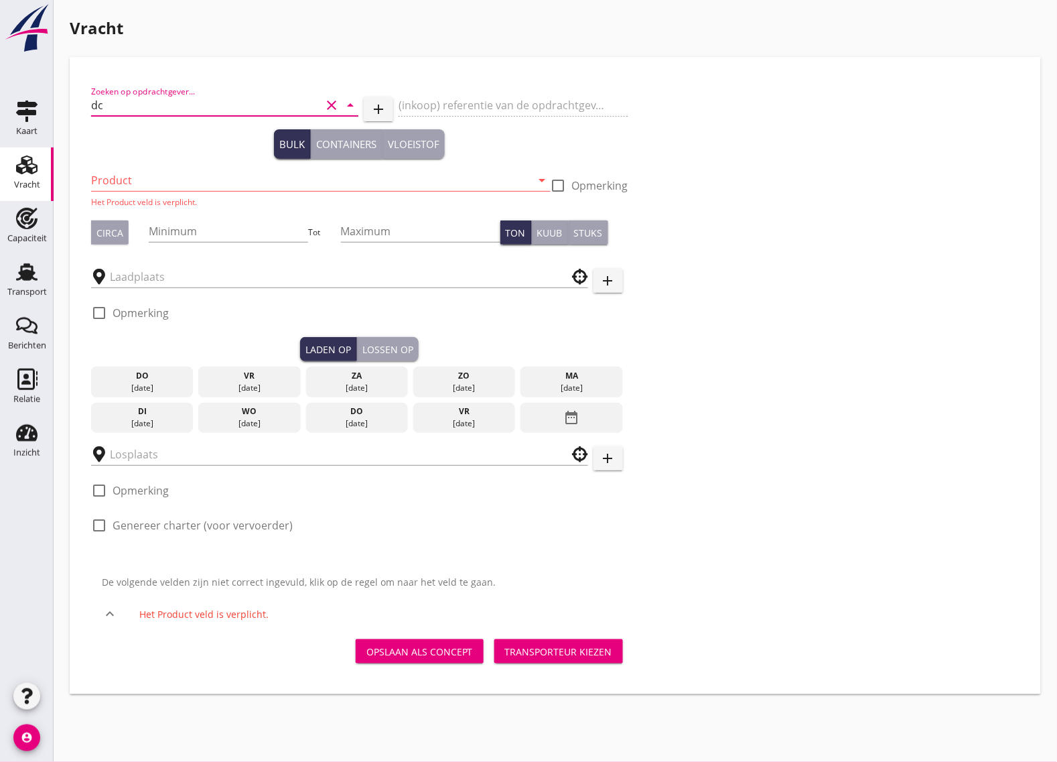
click at [136, 102] on input "dc" at bounding box center [206, 104] width 230 height 21
type input "d"
type input "Dekk"
click at [32, 733] on icon "account_circle" at bounding box center [26, 737] width 27 height 27
click at [71, 737] on div "logout" at bounding box center [58, 732] width 28 height 27
